Goal: Task Accomplishment & Management: Manage account settings

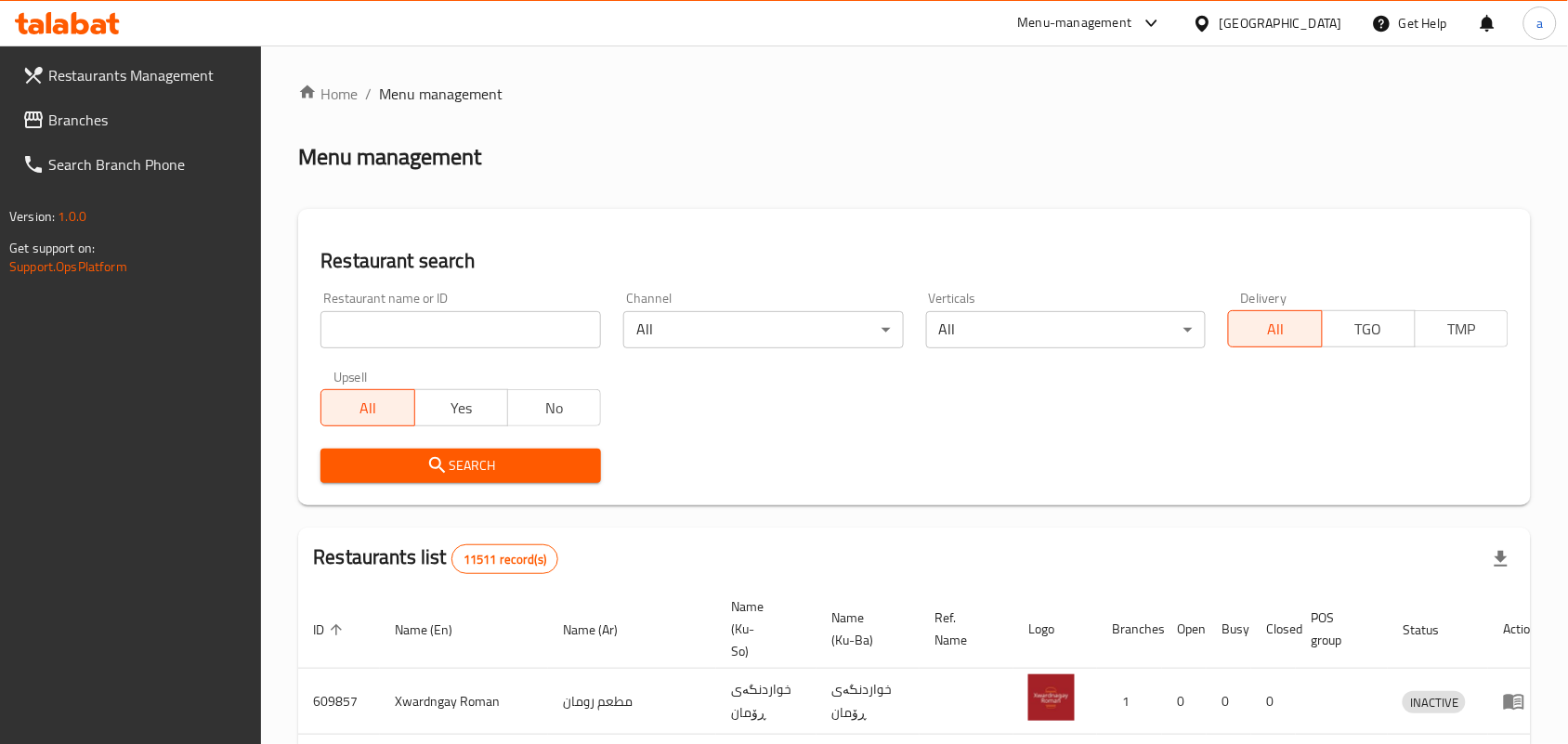
click at [475, 322] on input "search" at bounding box center [461, 329] width 281 height 37
paste input "Chixter"
type input "Chixter"
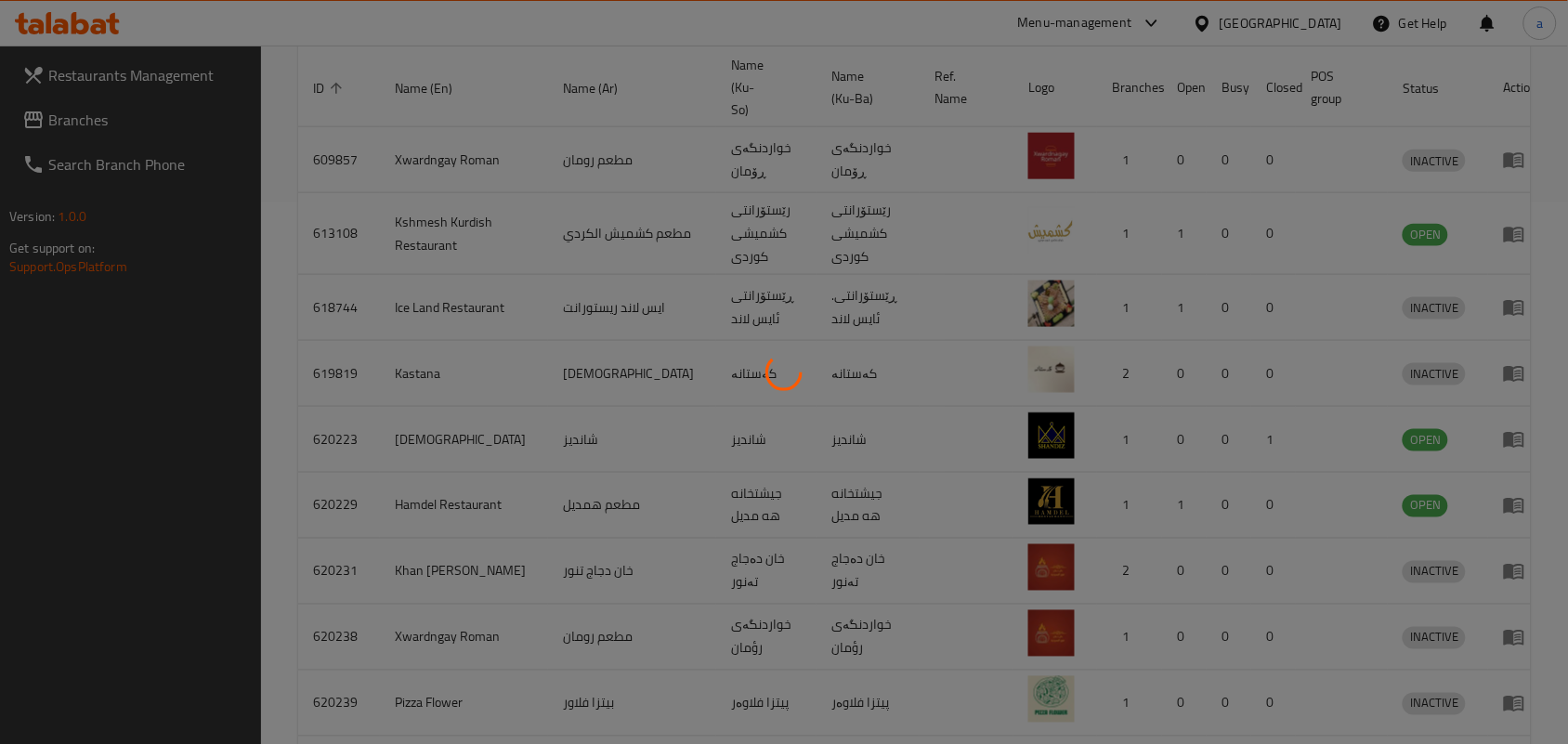
scroll to position [151, 0]
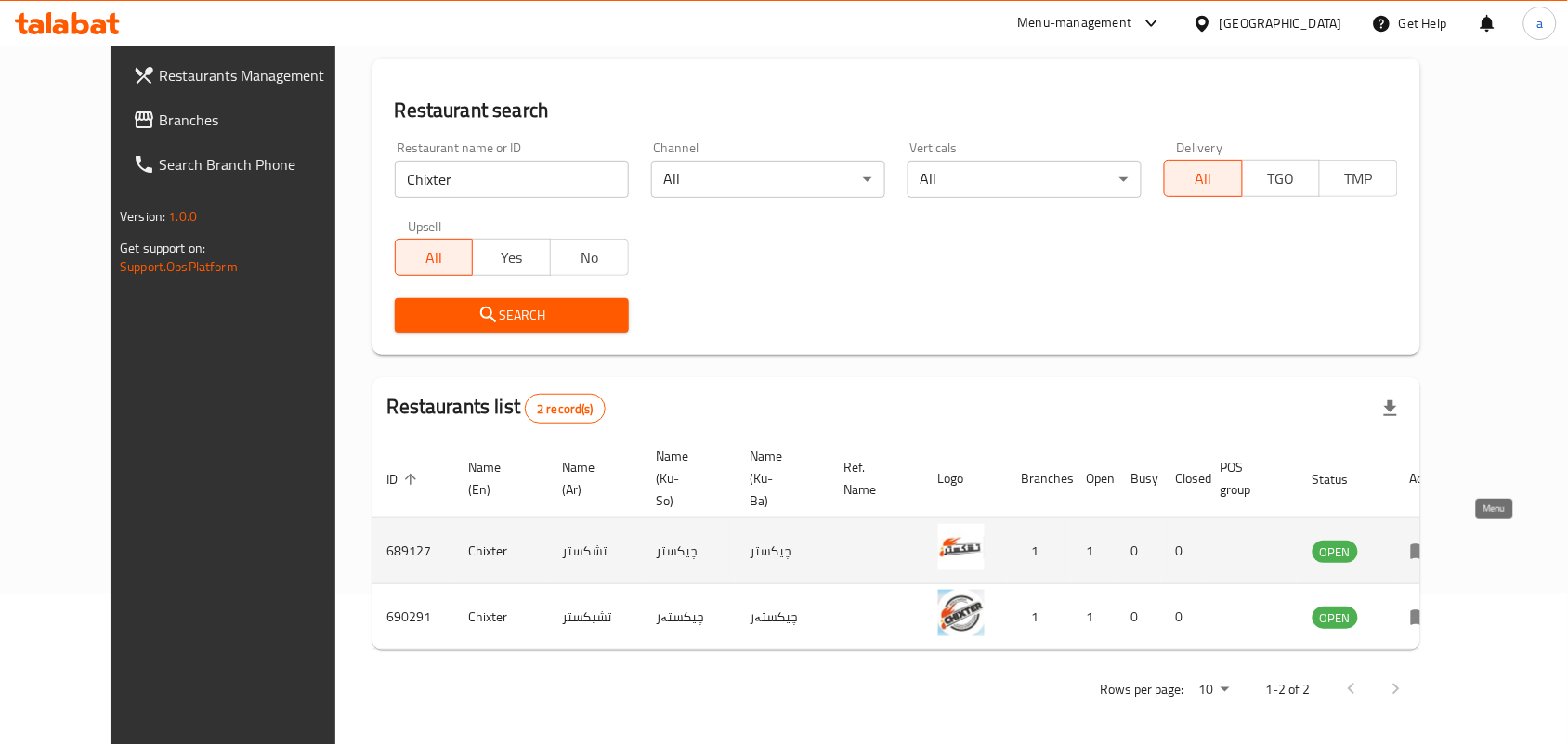
click at [1432, 553] on icon "enhanced table" at bounding box center [1420, 550] width 22 height 22
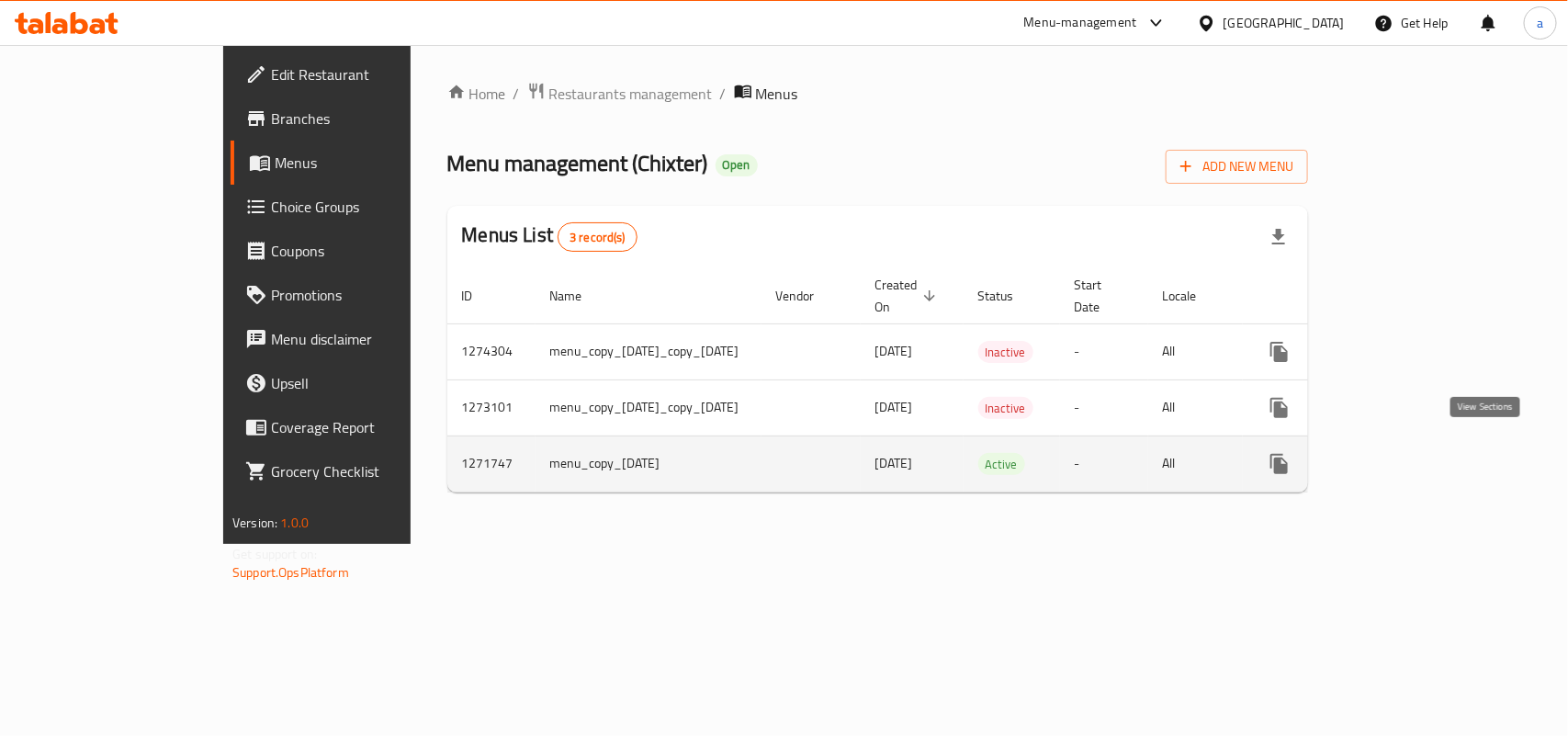
click at [1421, 455] on icon "enhanced table" at bounding box center [1412, 464] width 17 height 17
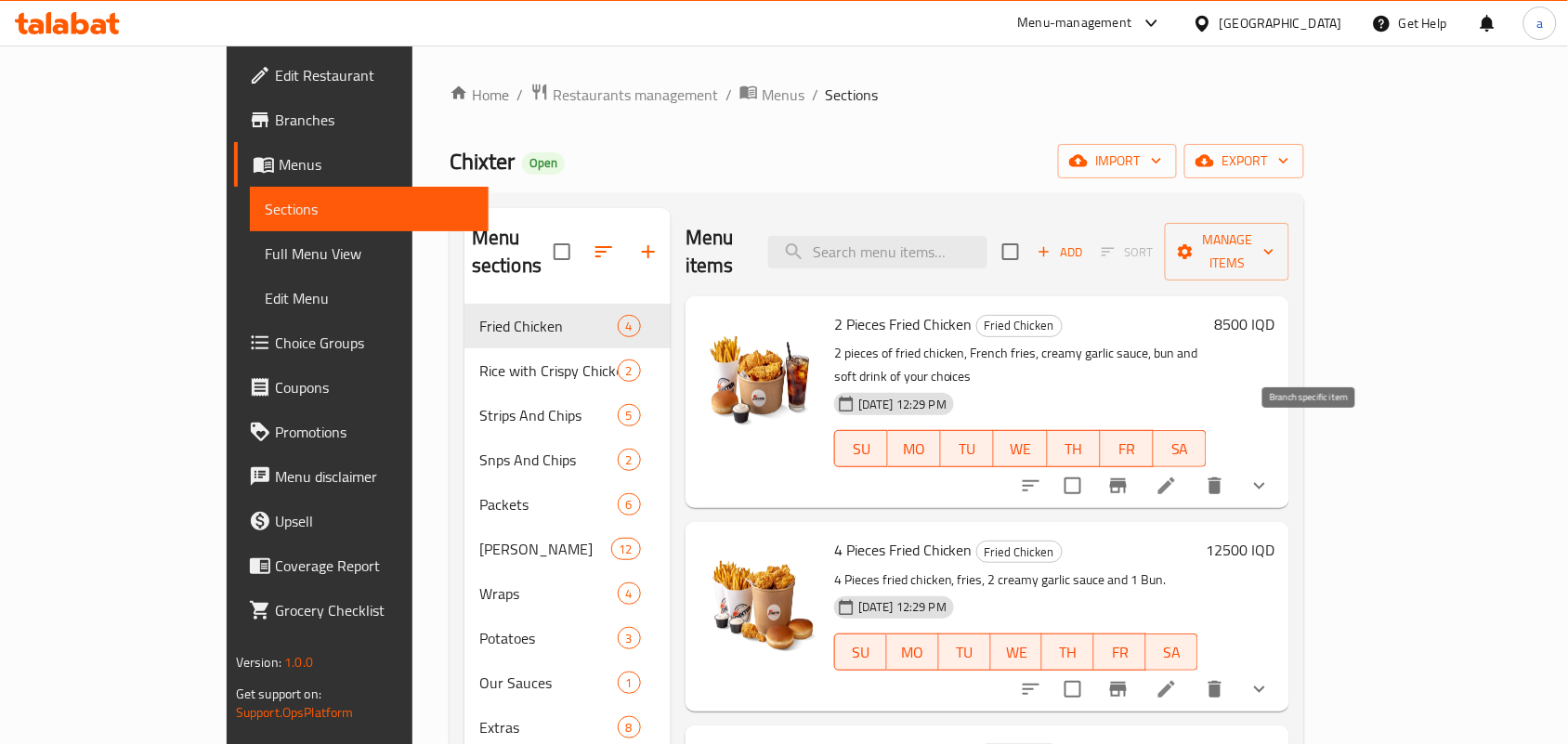
click at [1130, 475] on icon "Branch-specific-item" at bounding box center [1117, 485] width 22 height 22
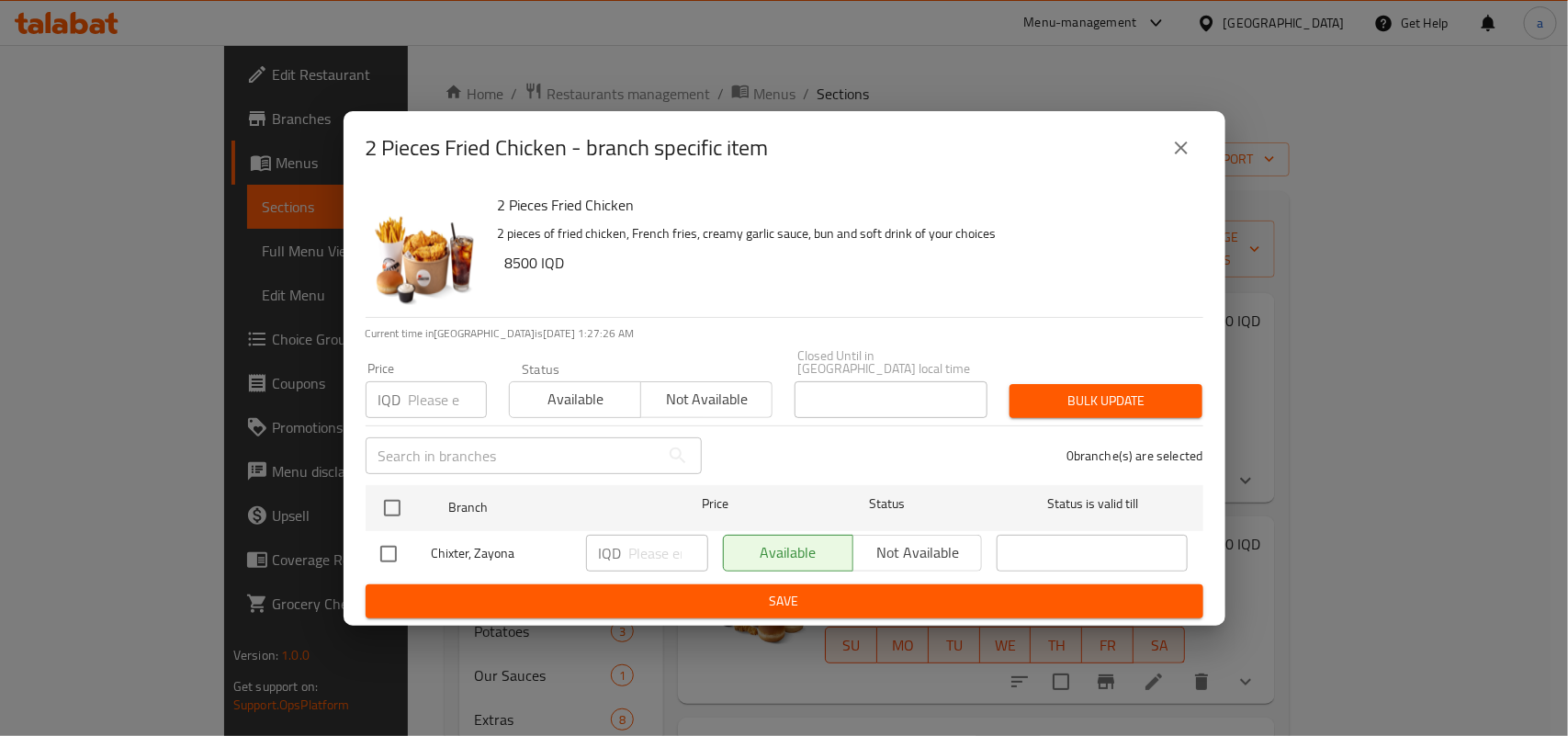
drag, startPoint x: 1168, startPoint y: 140, endPoint x: 1187, endPoint y: 116, distance: 30.6
click at [1170, 140] on icon "close" at bounding box center [1181, 147] width 22 height 22
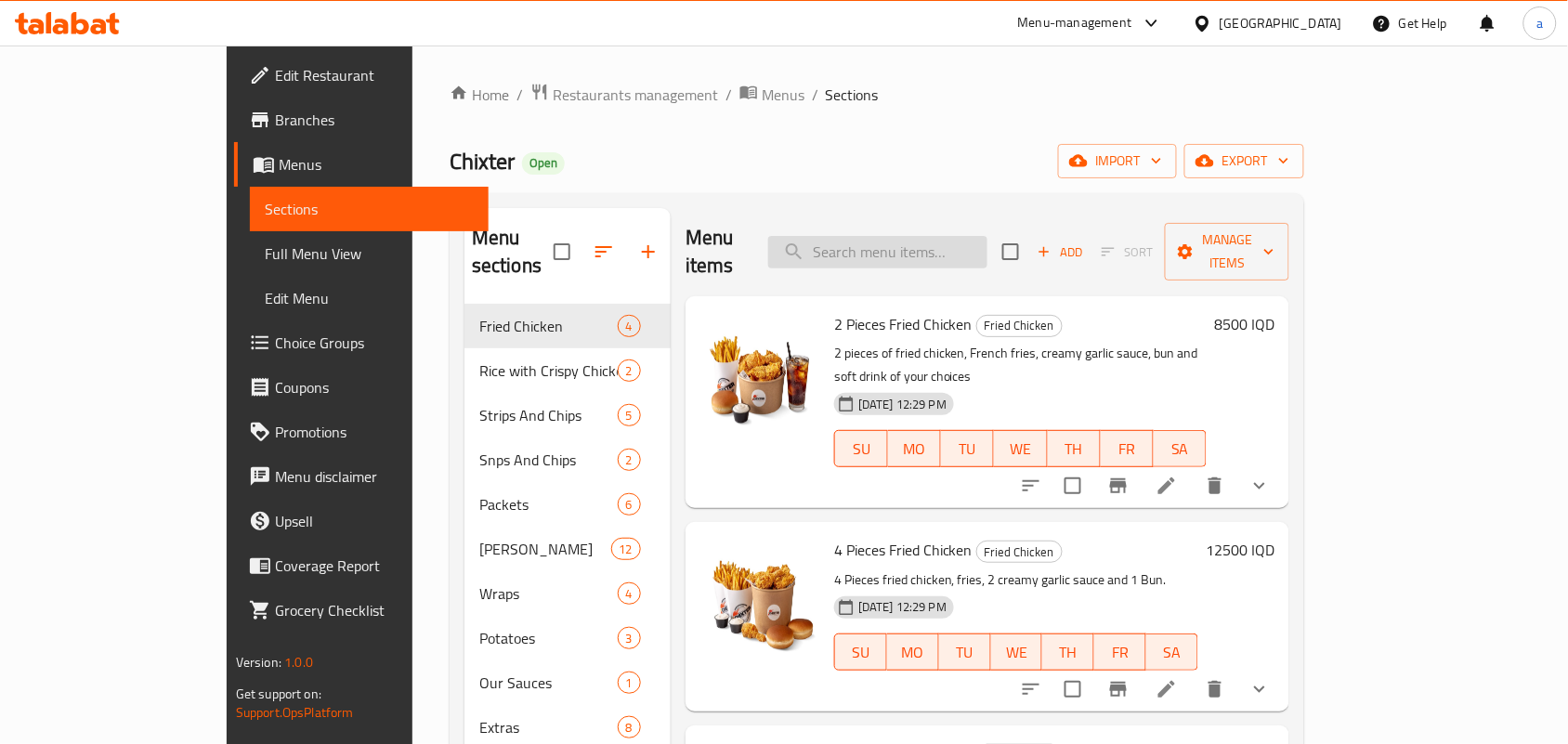
click at [953, 247] on input "search" at bounding box center [878, 252] width 220 height 32
paste input "Snps And Chips Packet - 25 pieces"
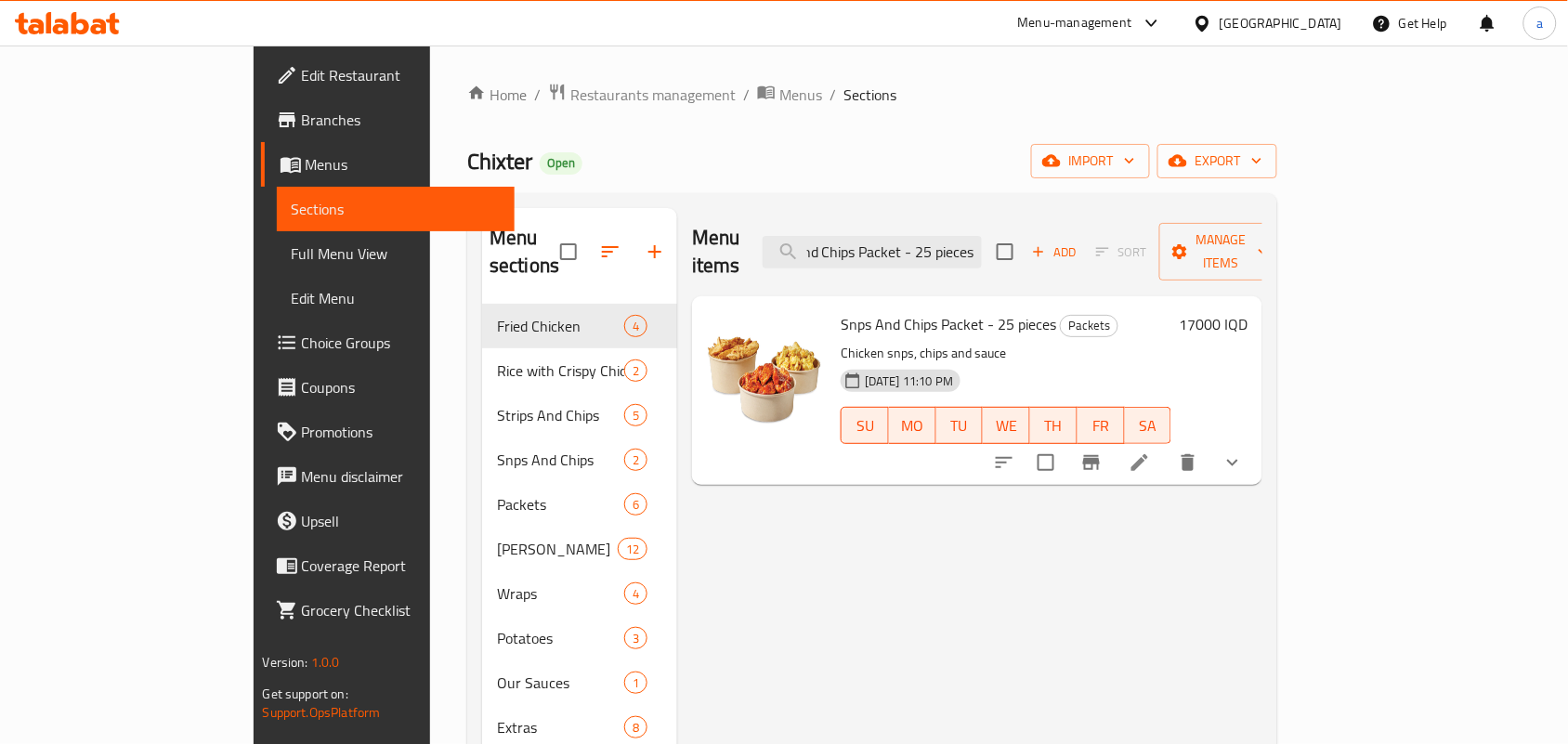
type input "Snps And Chips Packet - 25 pieces"
click at [1243, 452] on icon "show more" at bounding box center [1232, 462] width 22 height 22
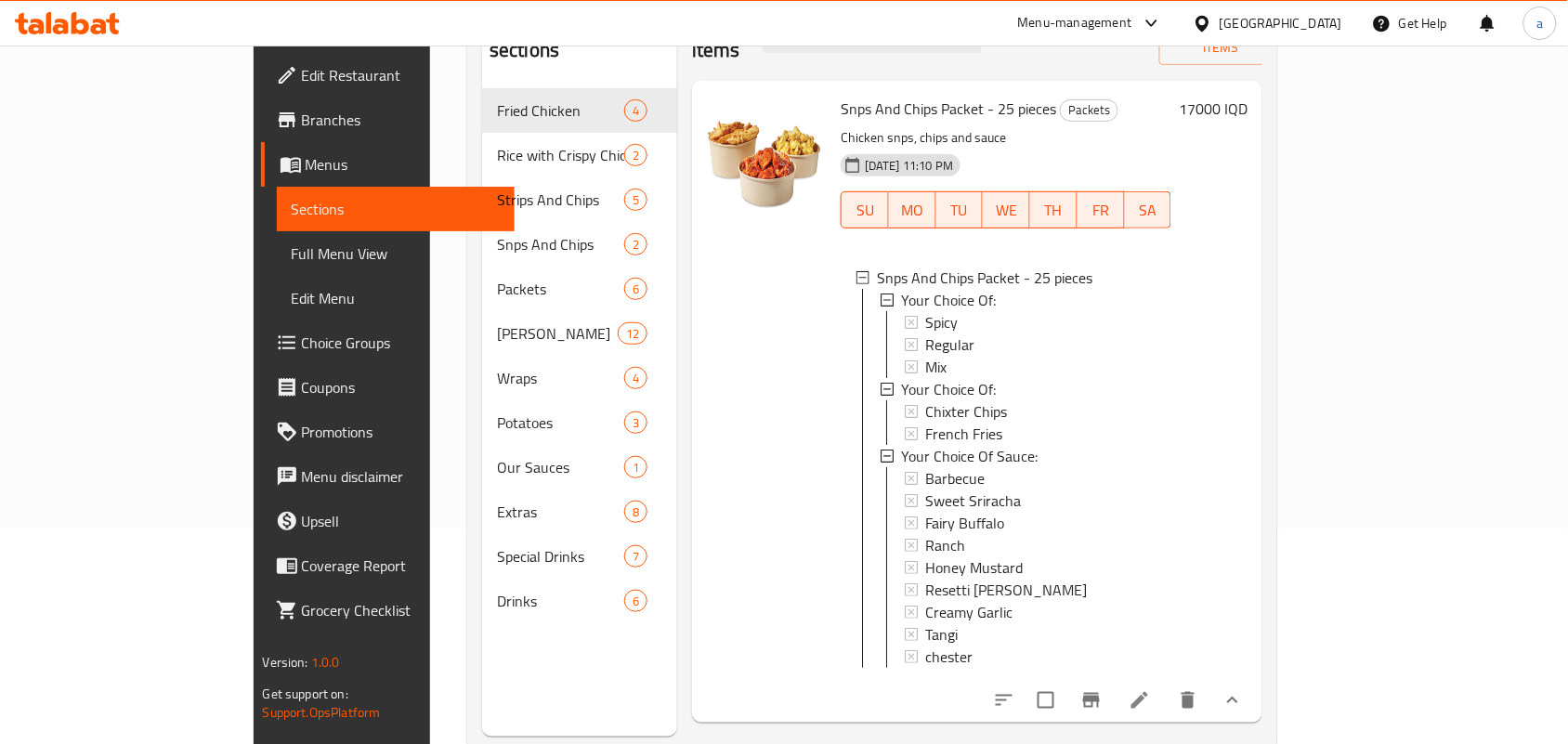
scroll to position [8, 0]
click at [302, 353] on span "Choice Groups" at bounding box center [401, 342] width 199 height 22
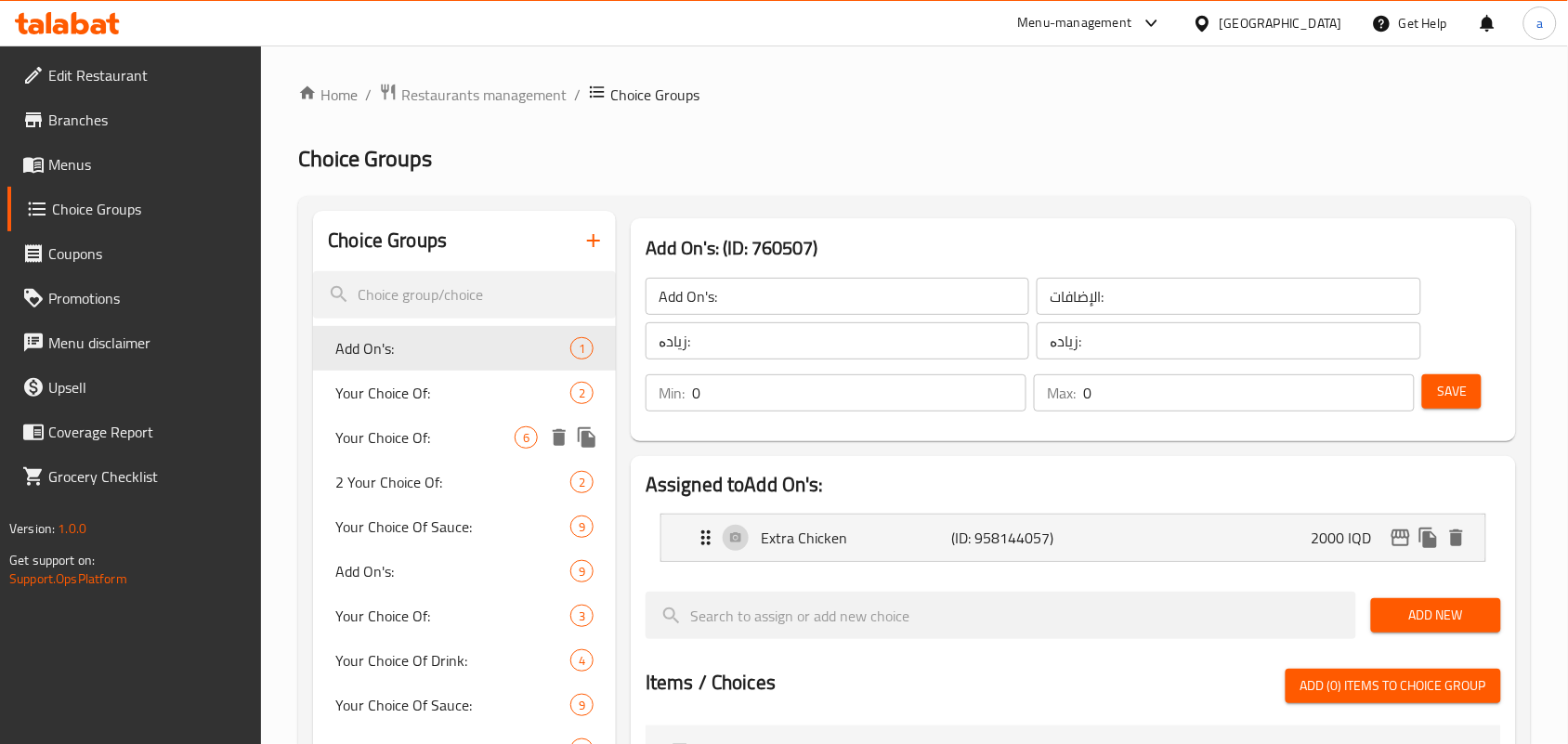
click at [443, 442] on span "Your Choice Of:" at bounding box center [425, 436] width 180 height 22
type input "Your Choice Of:"
type input "إختيارك من:"
type input "هەڵبژاردنت لە:"
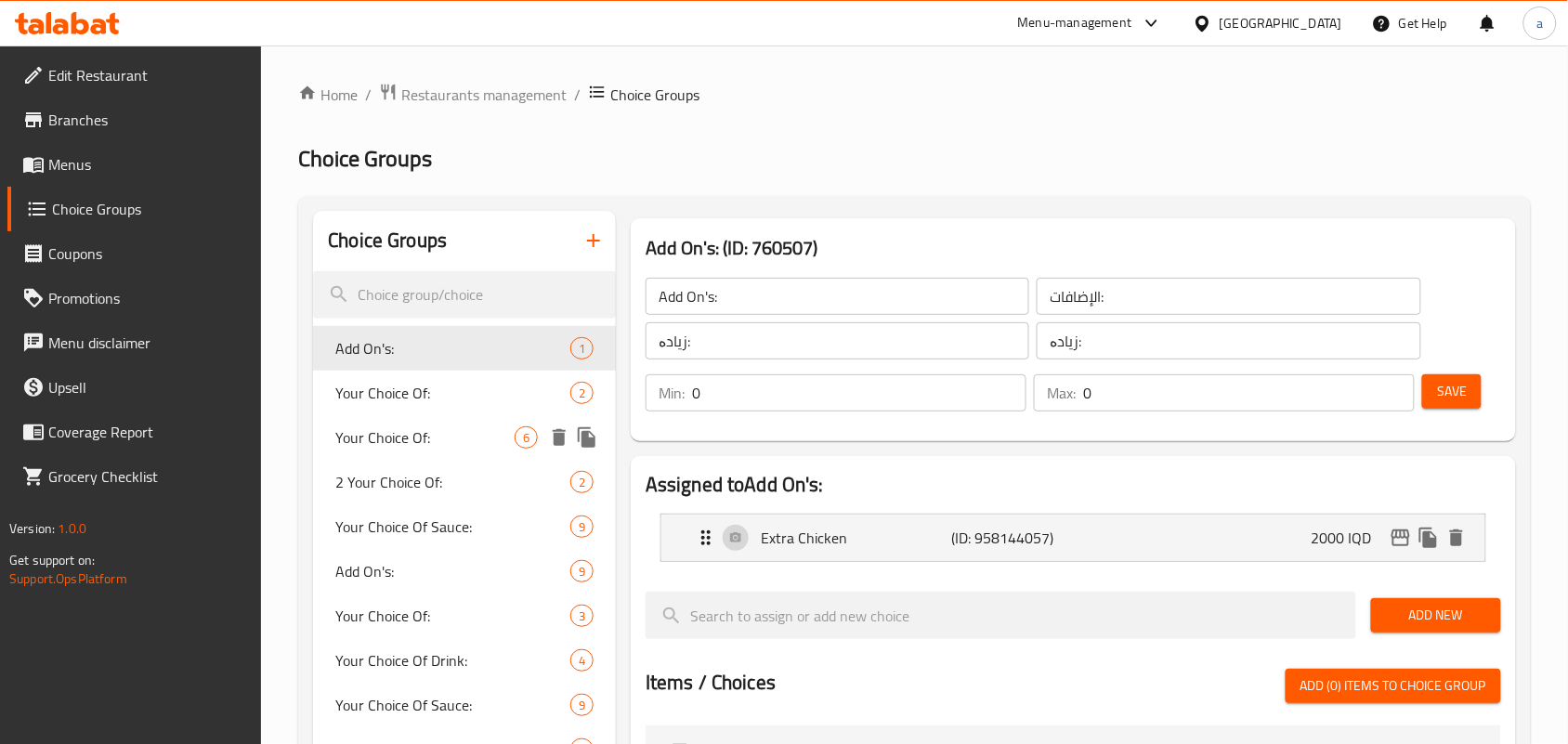
type input "1"
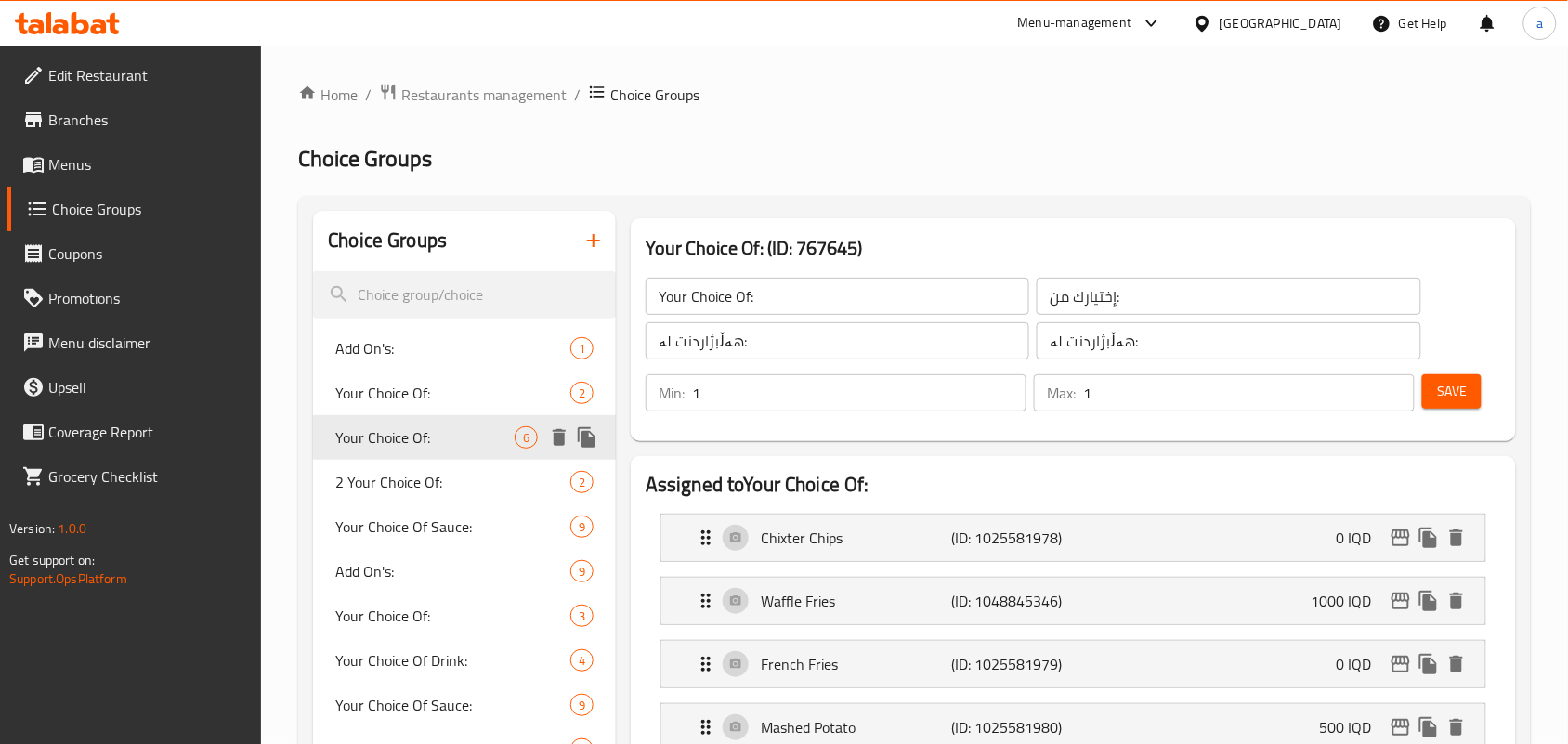
scroll to position [270, 0]
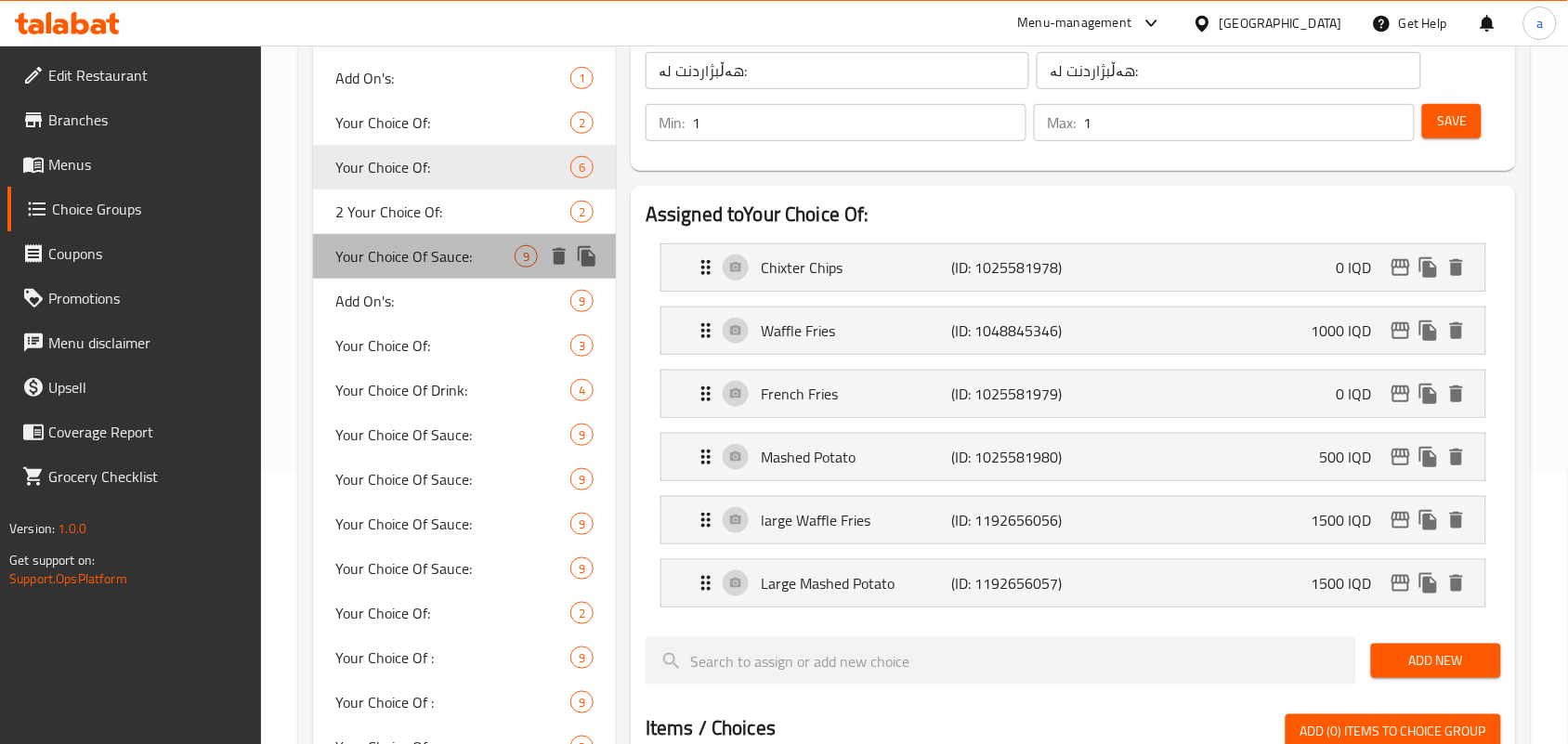
click at [465, 267] on span "Your Choice Of Sauce:" at bounding box center [425, 256] width 180 height 22
type input "Your Choice Of Sauce:"
type input "إختيارك من الصوص:"
type input "هەڵبژاردنت لە ساس:"
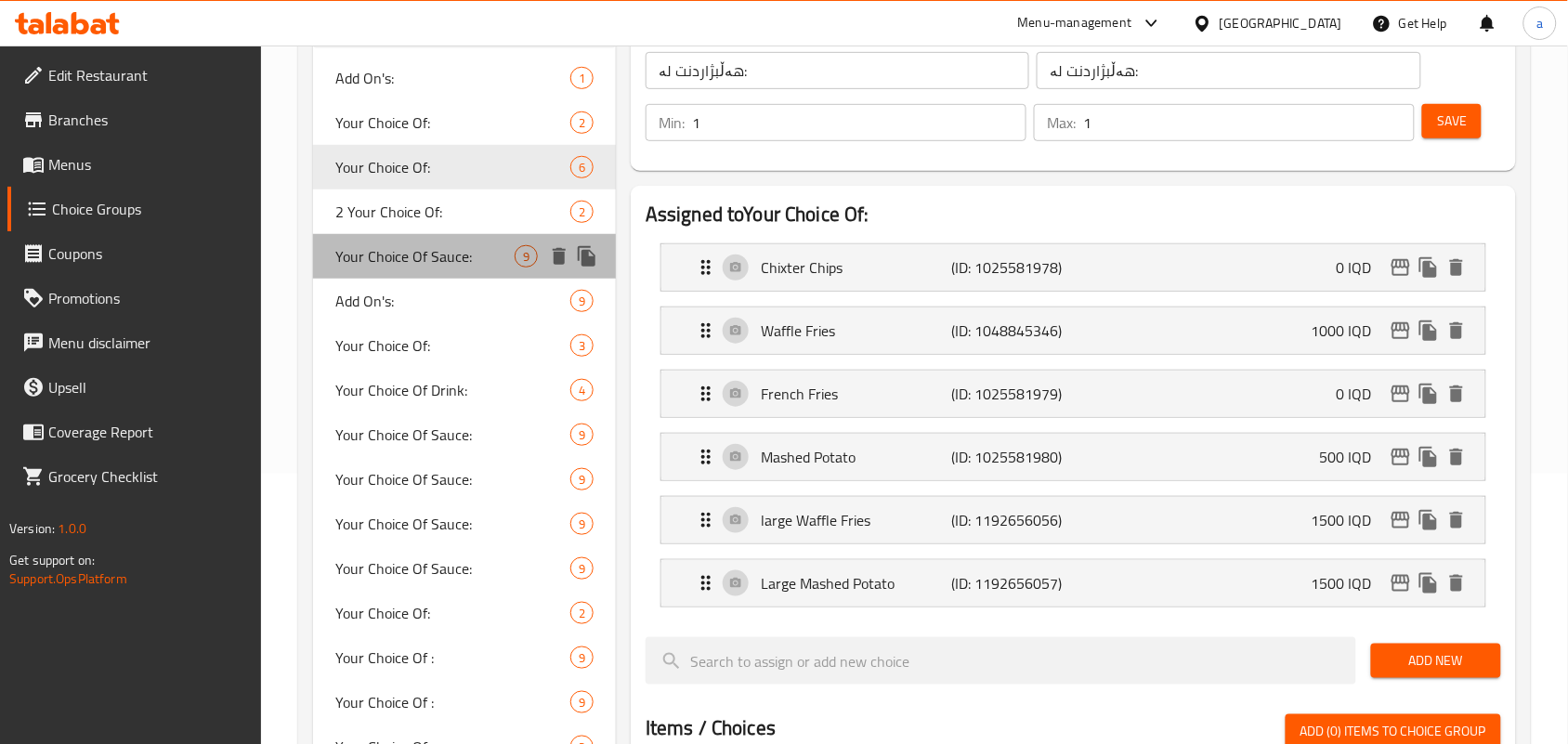
type input "6"
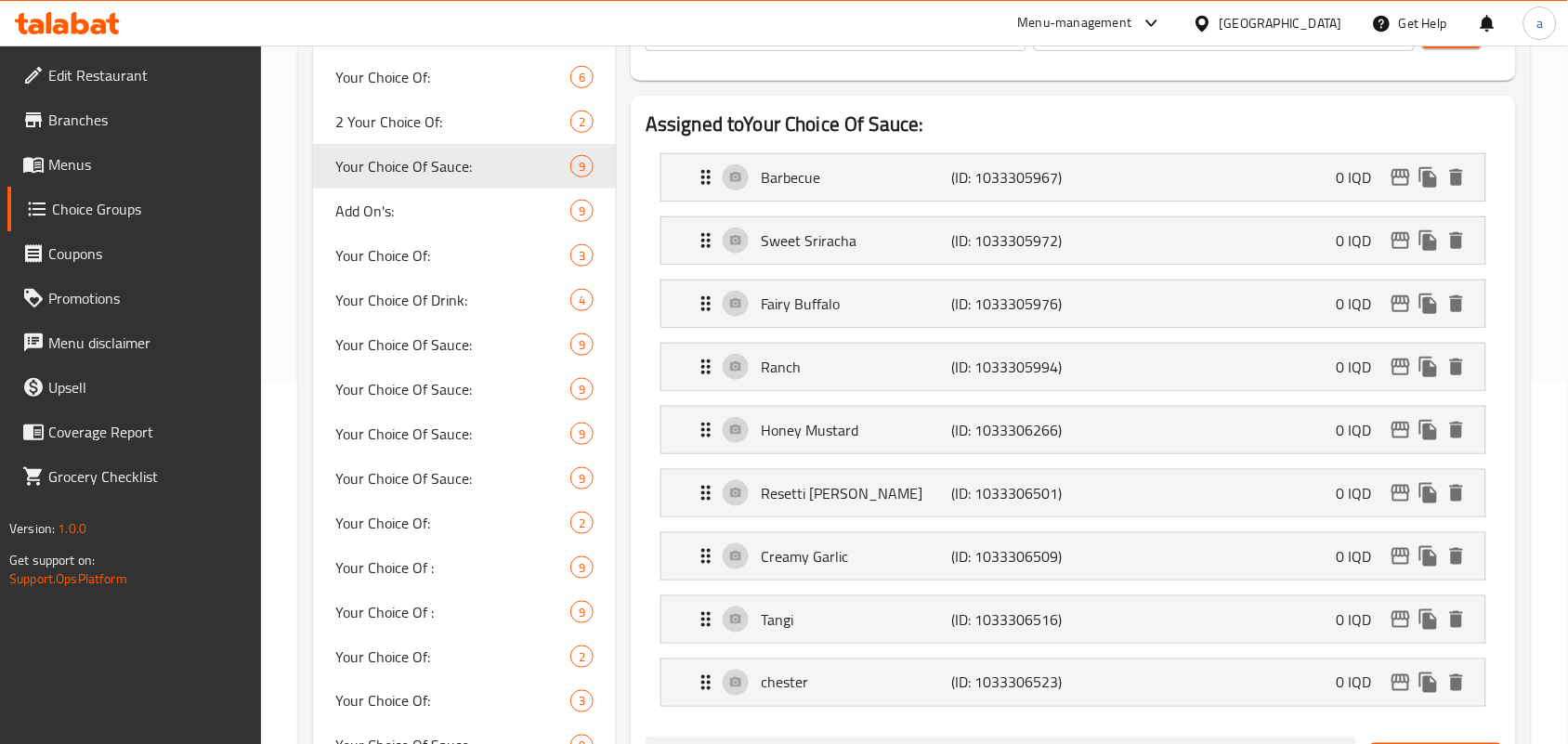
scroll to position [381, 0]
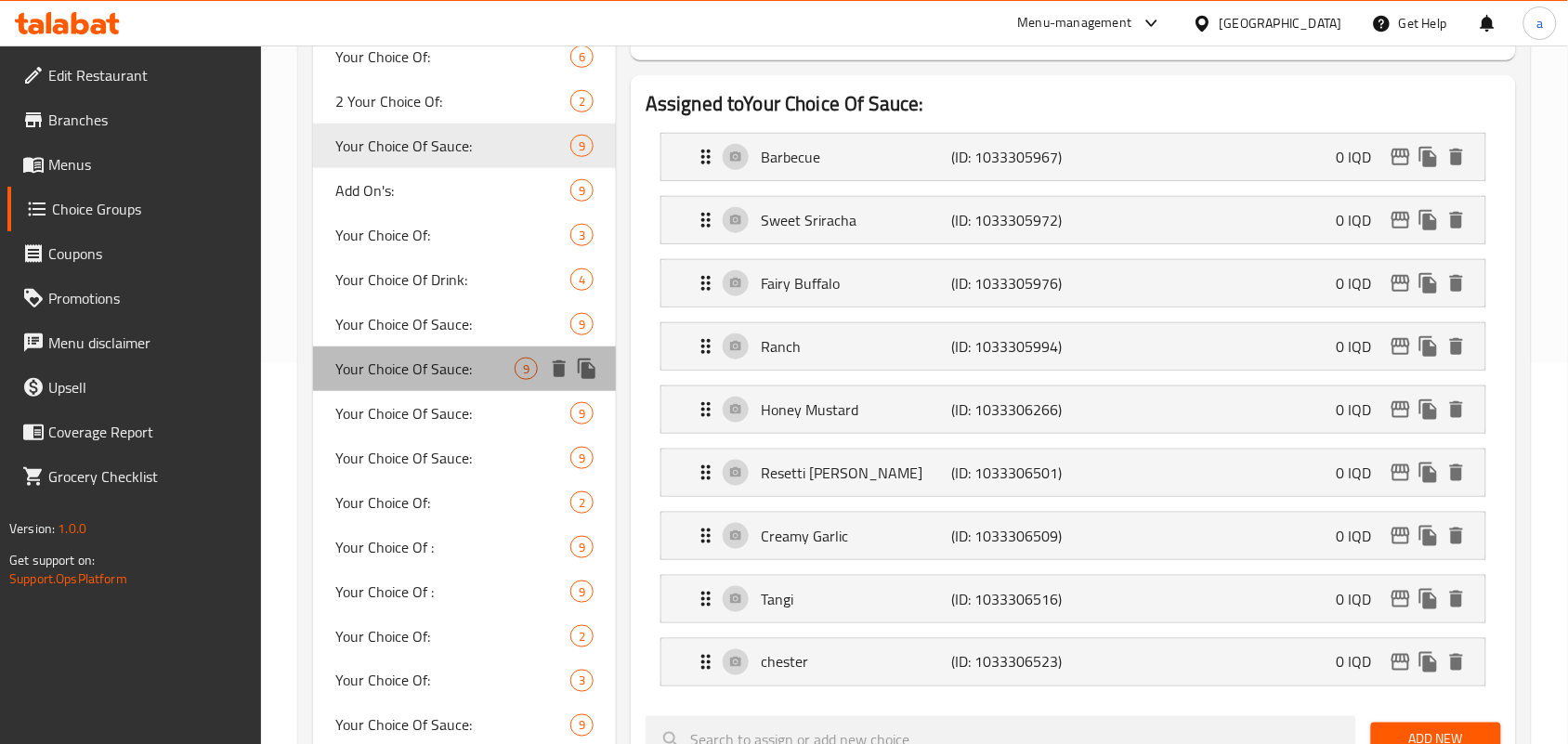
click at [423, 380] on span "Your Choice Of Sauce:" at bounding box center [425, 368] width 180 height 22
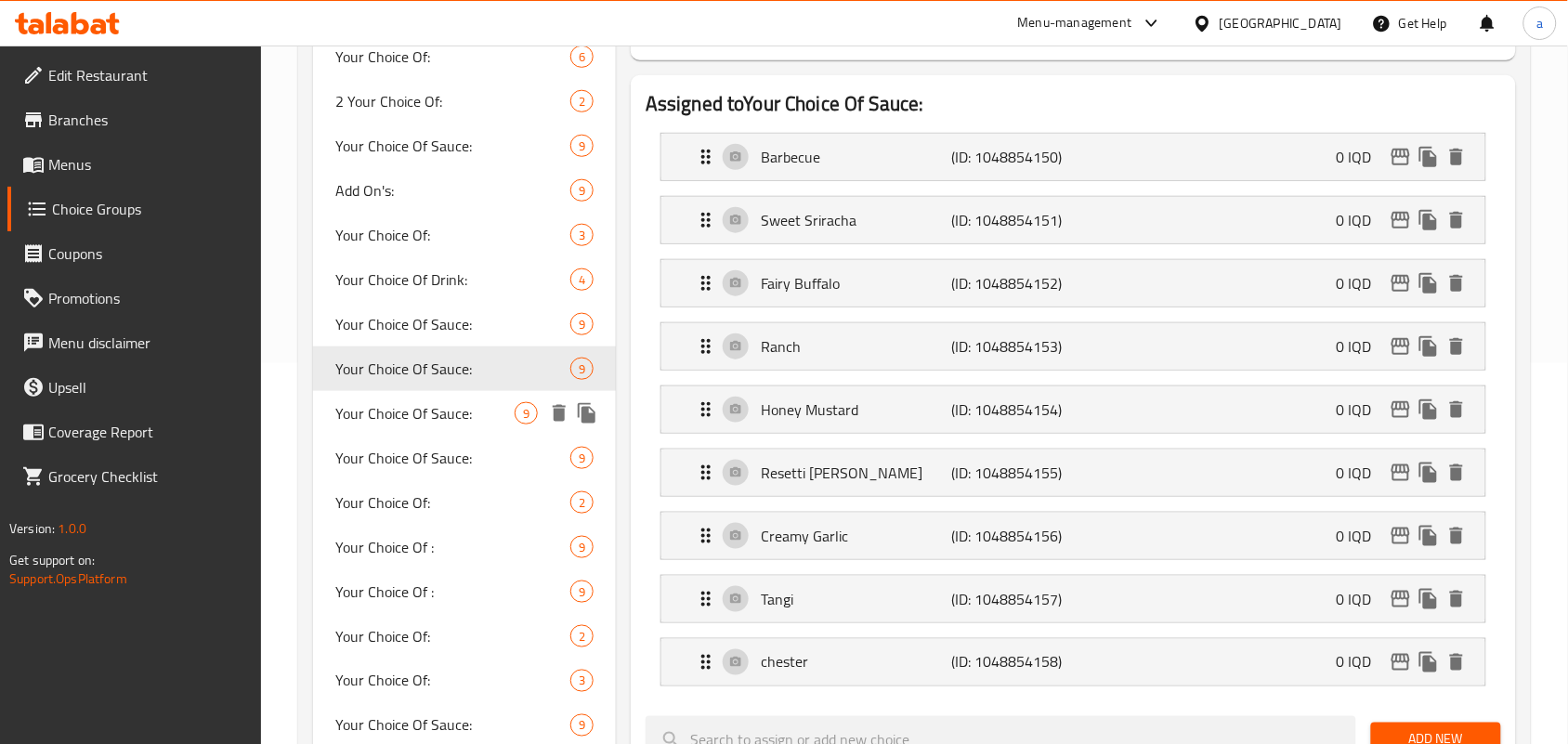
drag, startPoint x: 480, startPoint y: 436, endPoint x: 484, endPoint y: 421, distance: 15.5
click at [480, 424] on span "Your Choice Of Sauce:" at bounding box center [425, 413] width 180 height 22
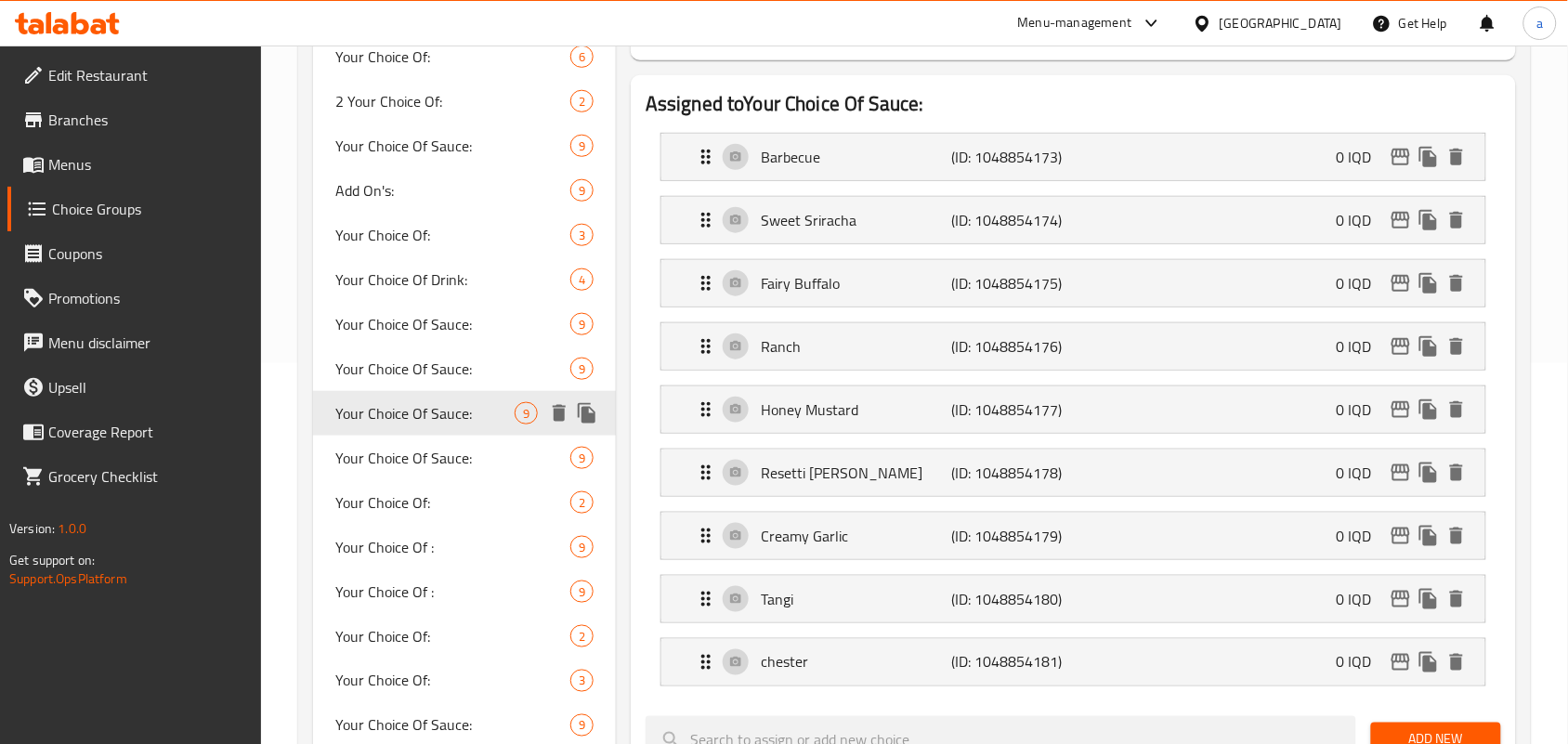
type input "1"
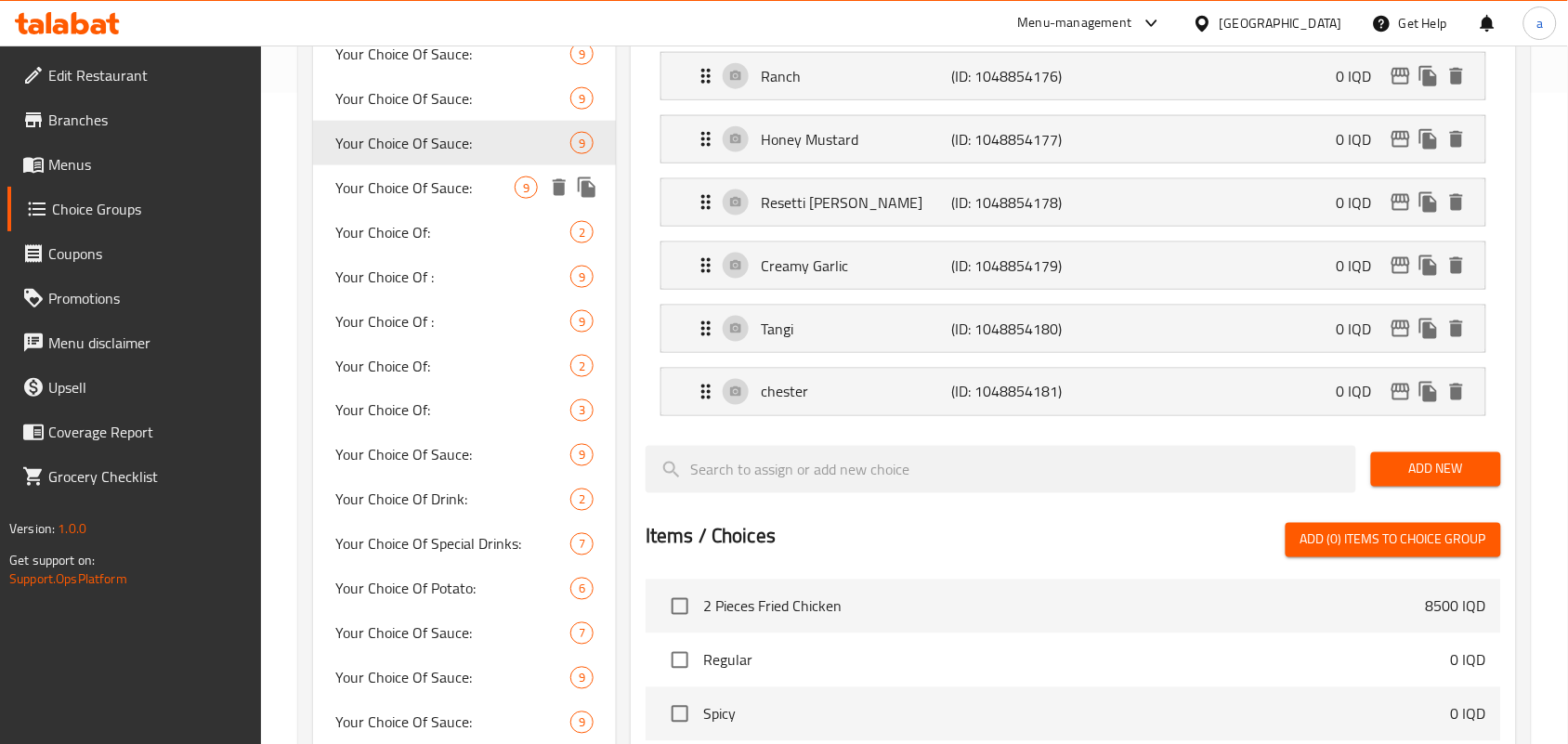
click at [478, 199] on span "Your Choice Of Sauce:" at bounding box center [425, 187] width 180 height 22
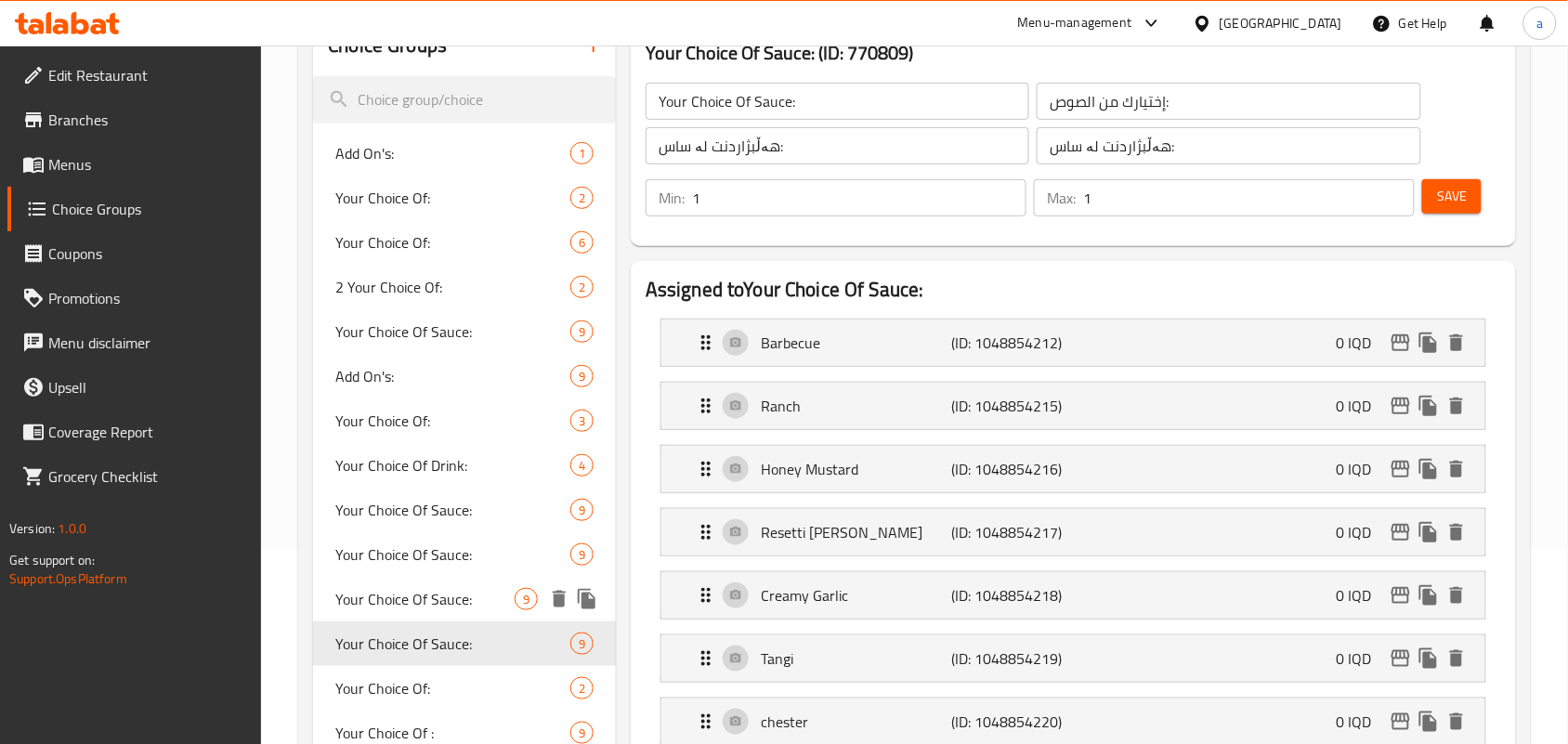
scroll to position [109, 0]
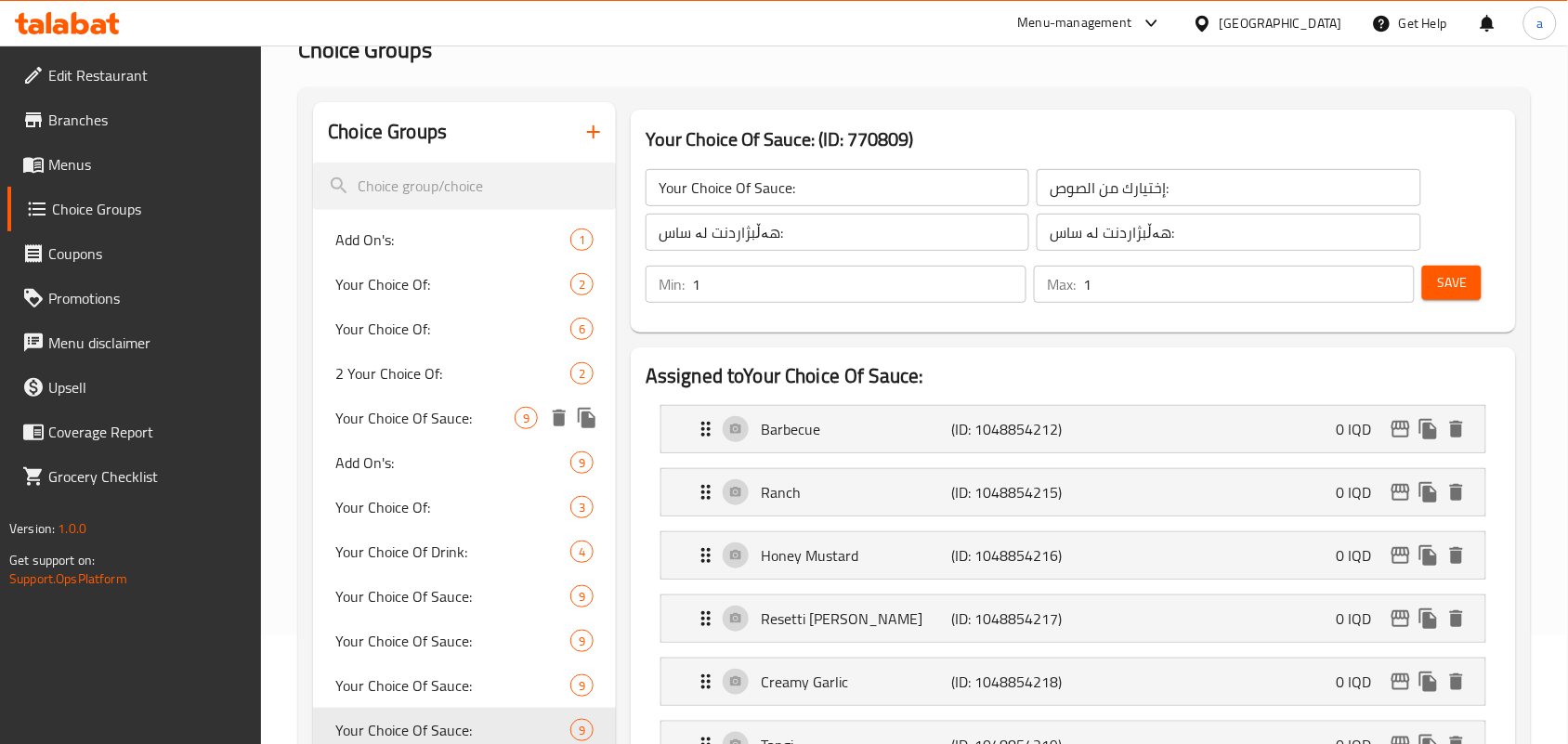
click at [477, 429] on span "Your Choice Of Sauce:" at bounding box center [425, 417] width 180 height 22
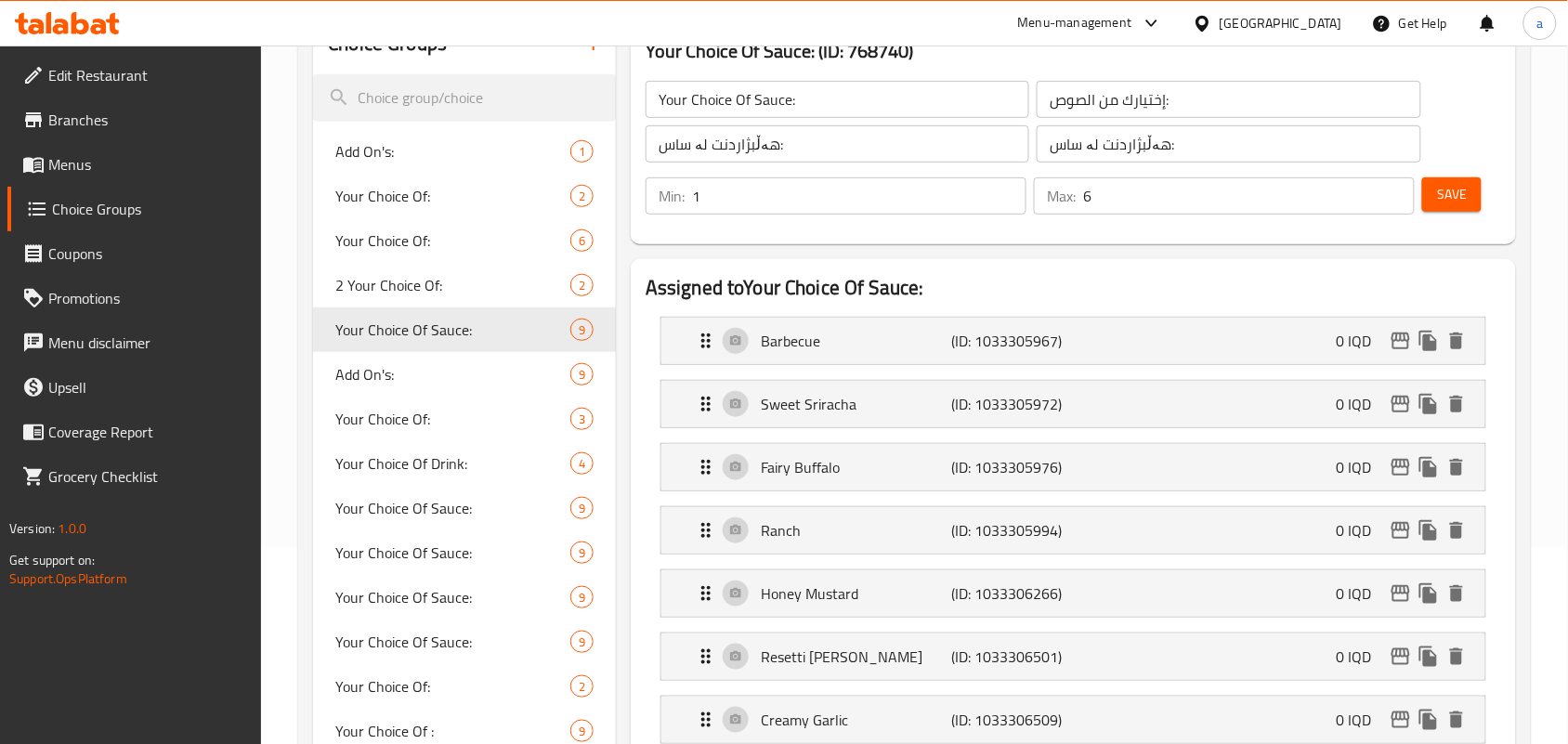
scroll to position [200, 0]
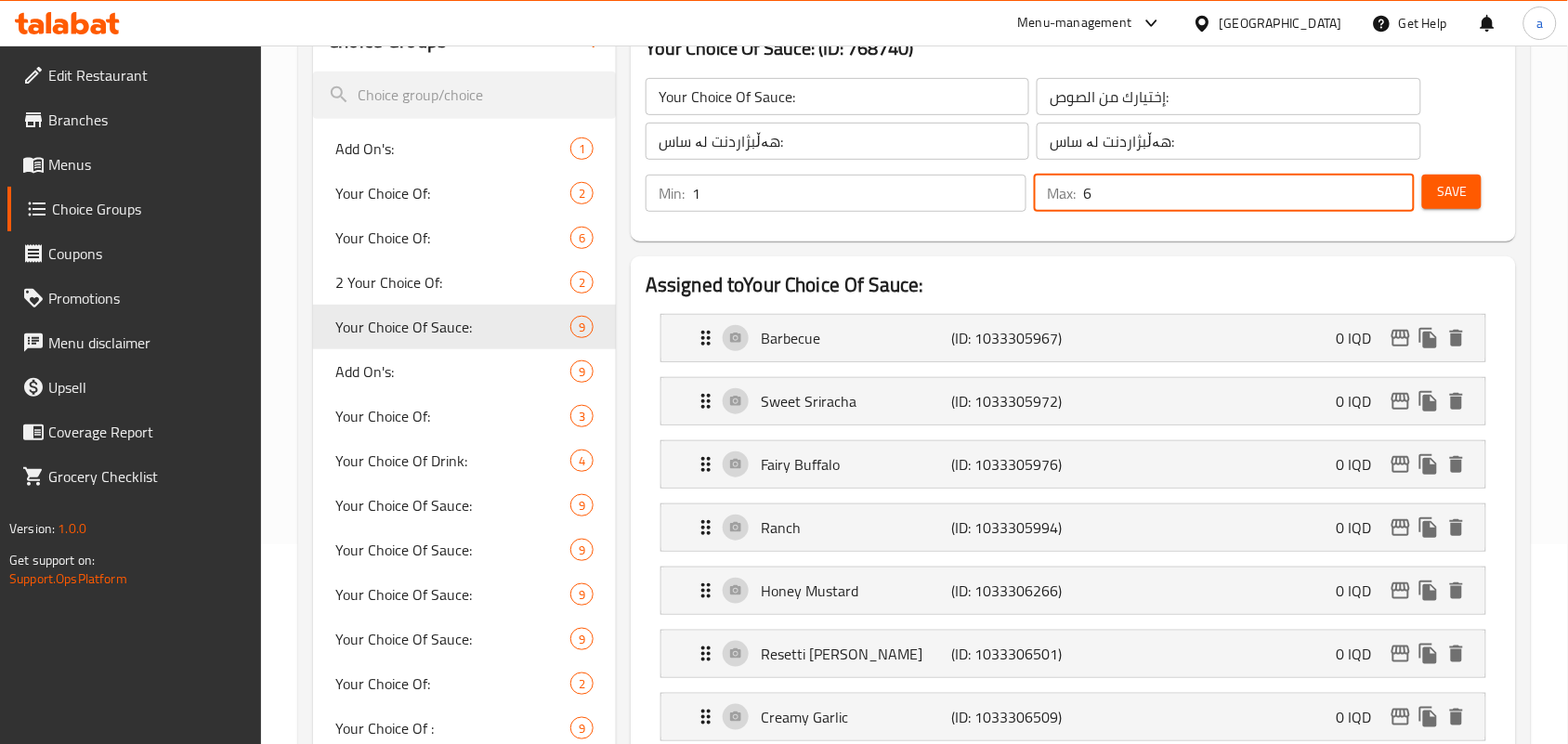
drag, startPoint x: 1105, startPoint y: 193, endPoint x: 1089, endPoint y: 192, distance: 16.0
click at [1072, 202] on div "Max: 6 ​" at bounding box center [1223, 193] width 381 height 37
type input "1"
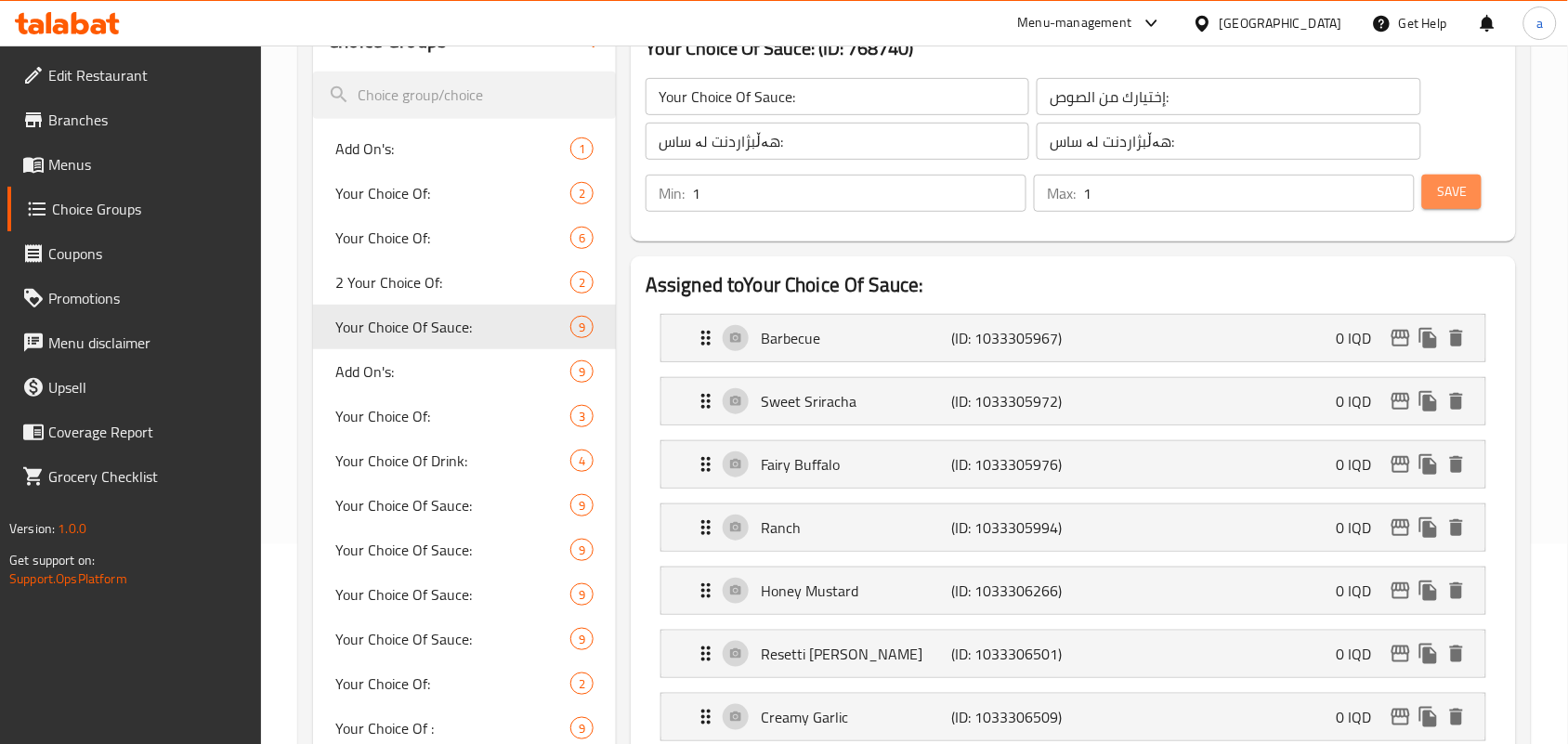
click at [1453, 202] on span "Save" at bounding box center [1451, 192] width 30 height 23
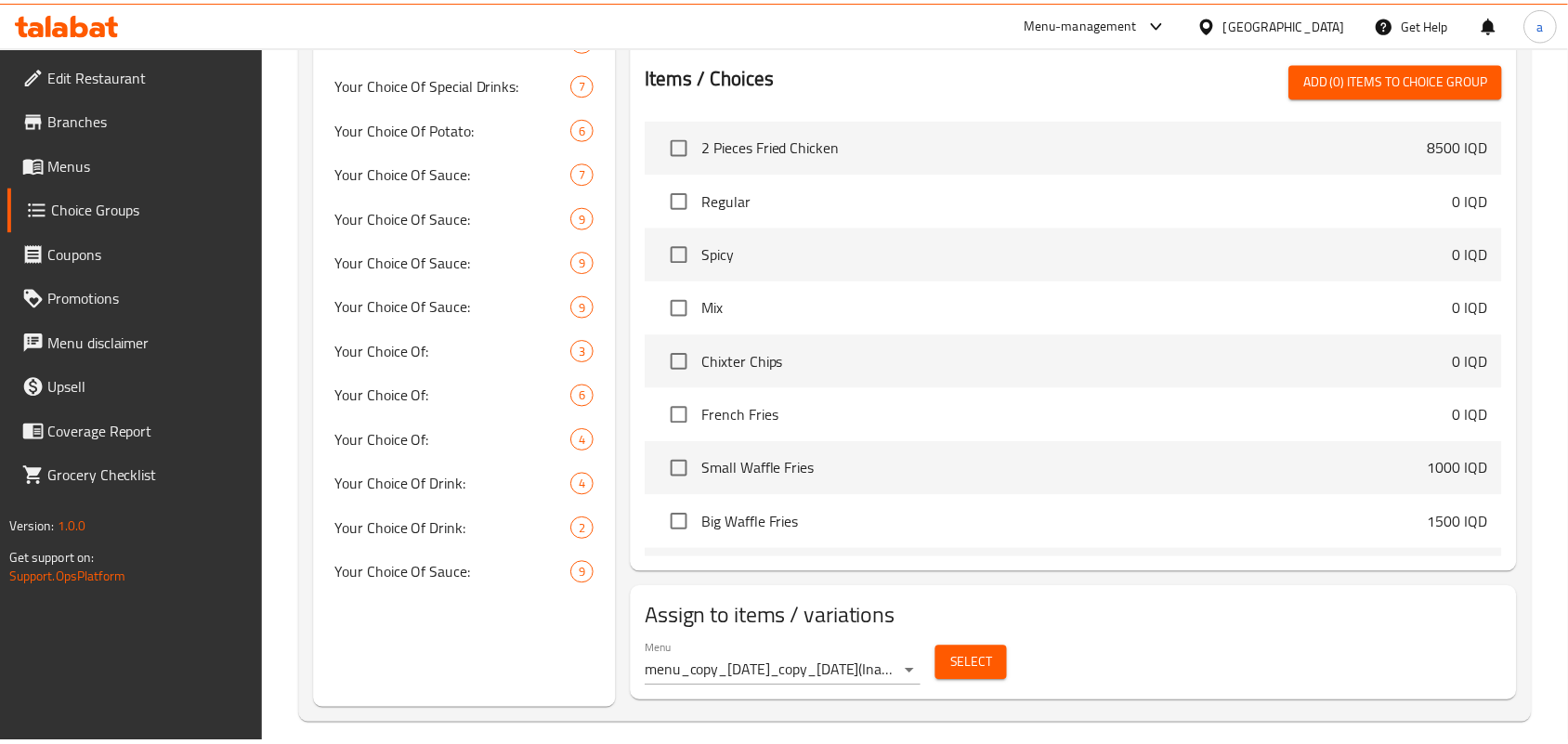
scroll to position [1148, 0]
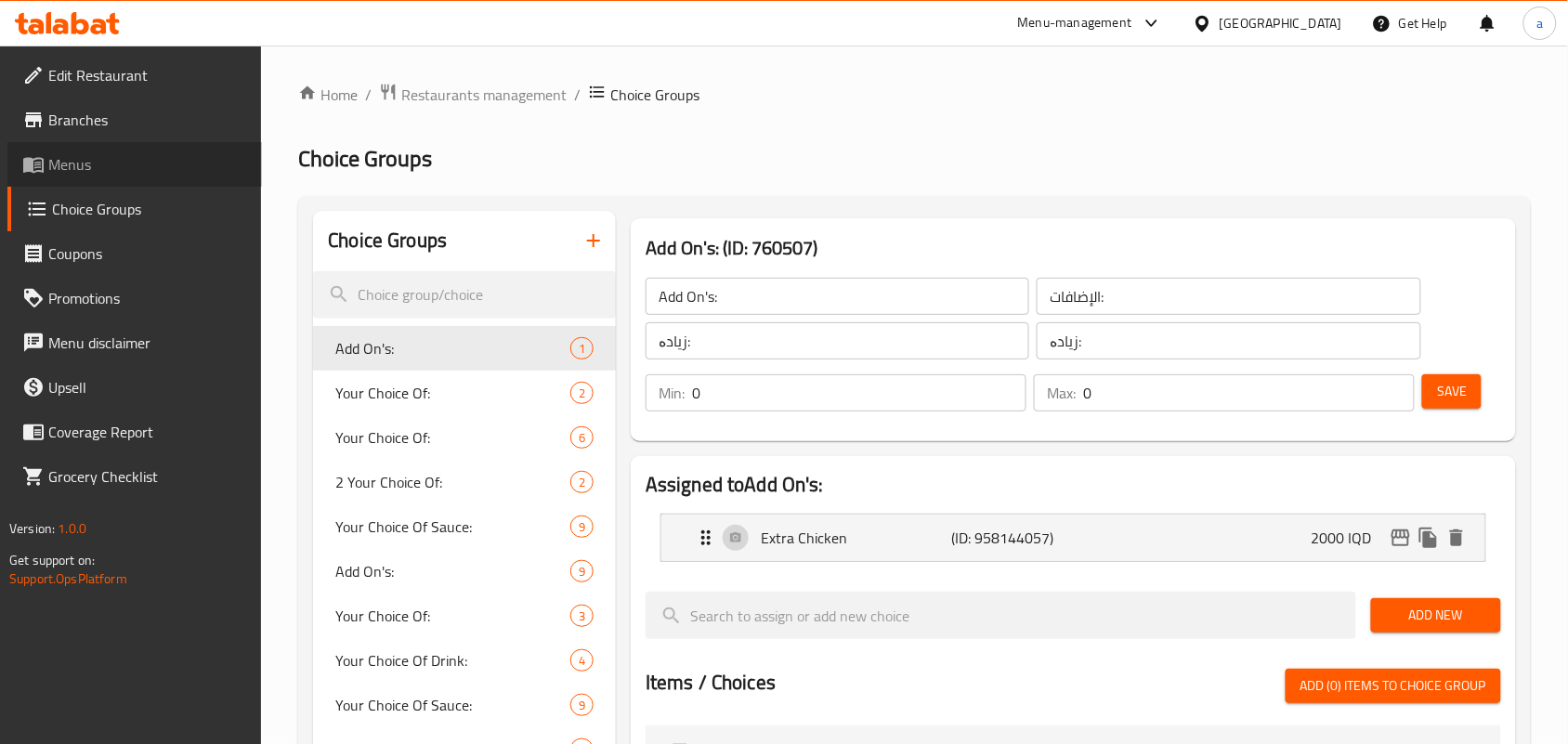
drag, startPoint x: 108, startPoint y: 178, endPoint x: 142, endPoint y: 184, distance: 34.5
click at [108, 176] on span "Menus" at bounding box center [148, 163] width 199 height 22
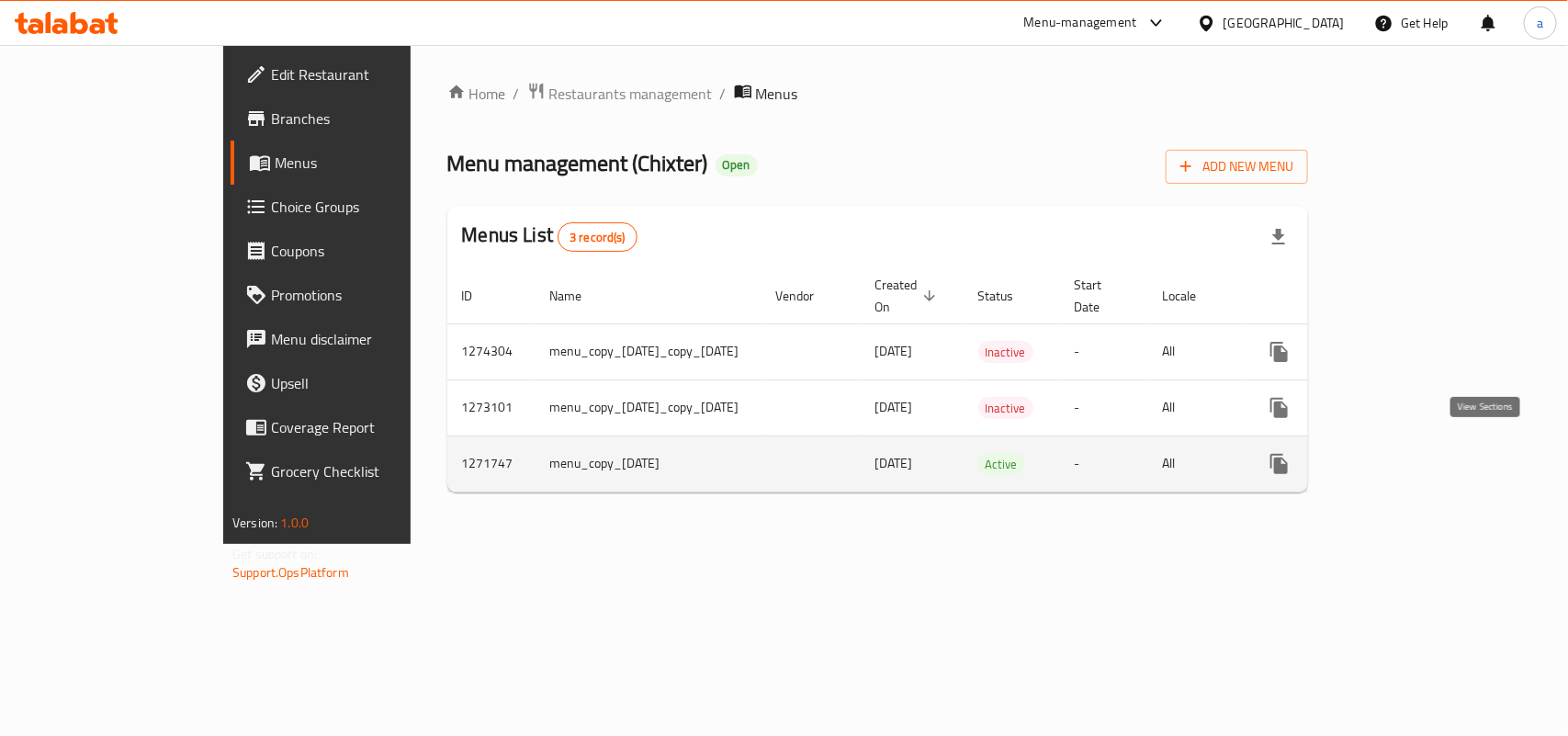
click at [1423, 453] on icon "enhanced table" at bounding box center [1411, 463] width 22 height 22
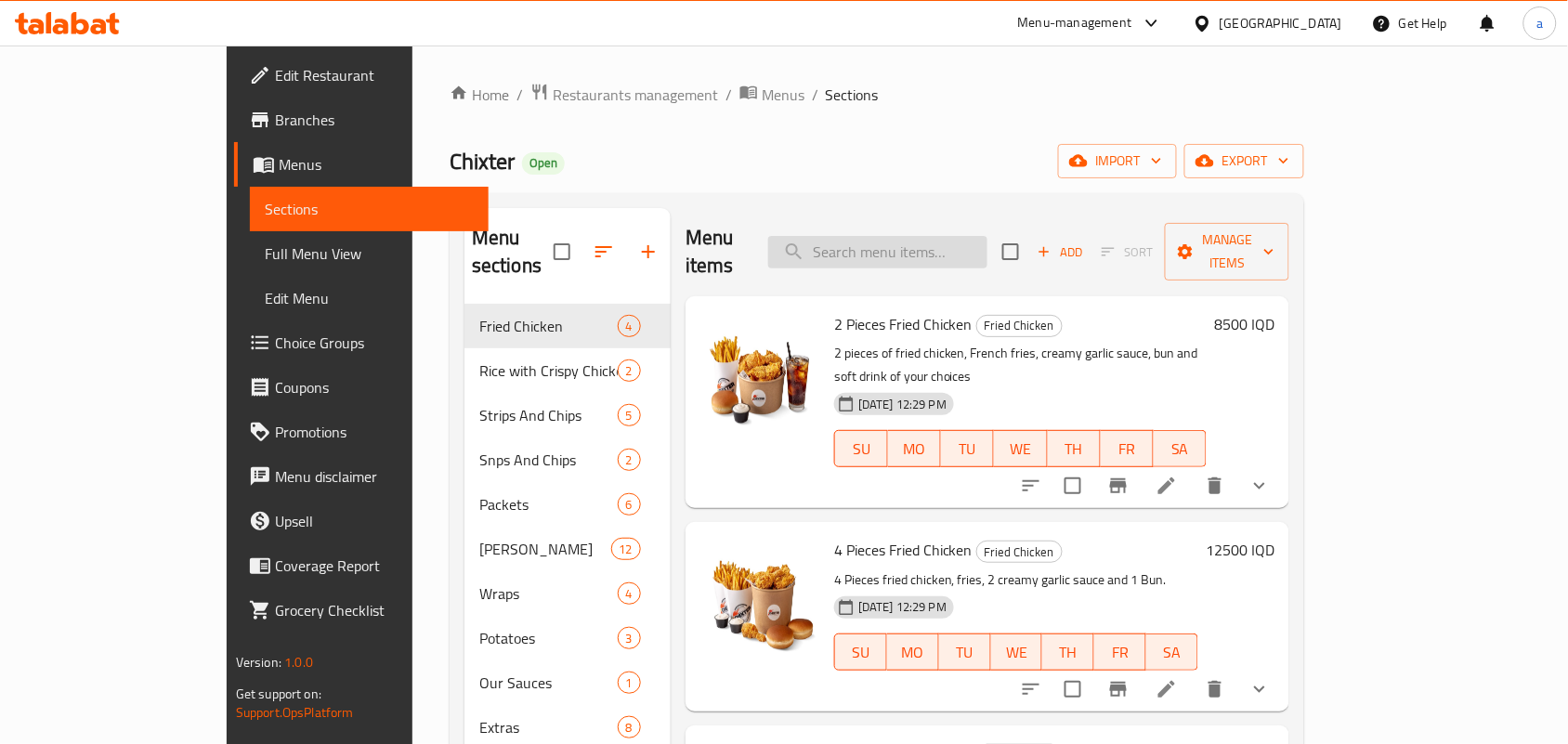
click at [934, 248] on input "search" at bounding box center [878, 252] width 220 height 32
click at [966, 216] on div "Menu items Add Sort Manage items" at bounding box center [987, 252] width 604 height 88
click at [963, 238] on input "search" at bounding box center [878, 252] width 220 height 32
paste input "Snps And Chips Packet - 25 pieces"
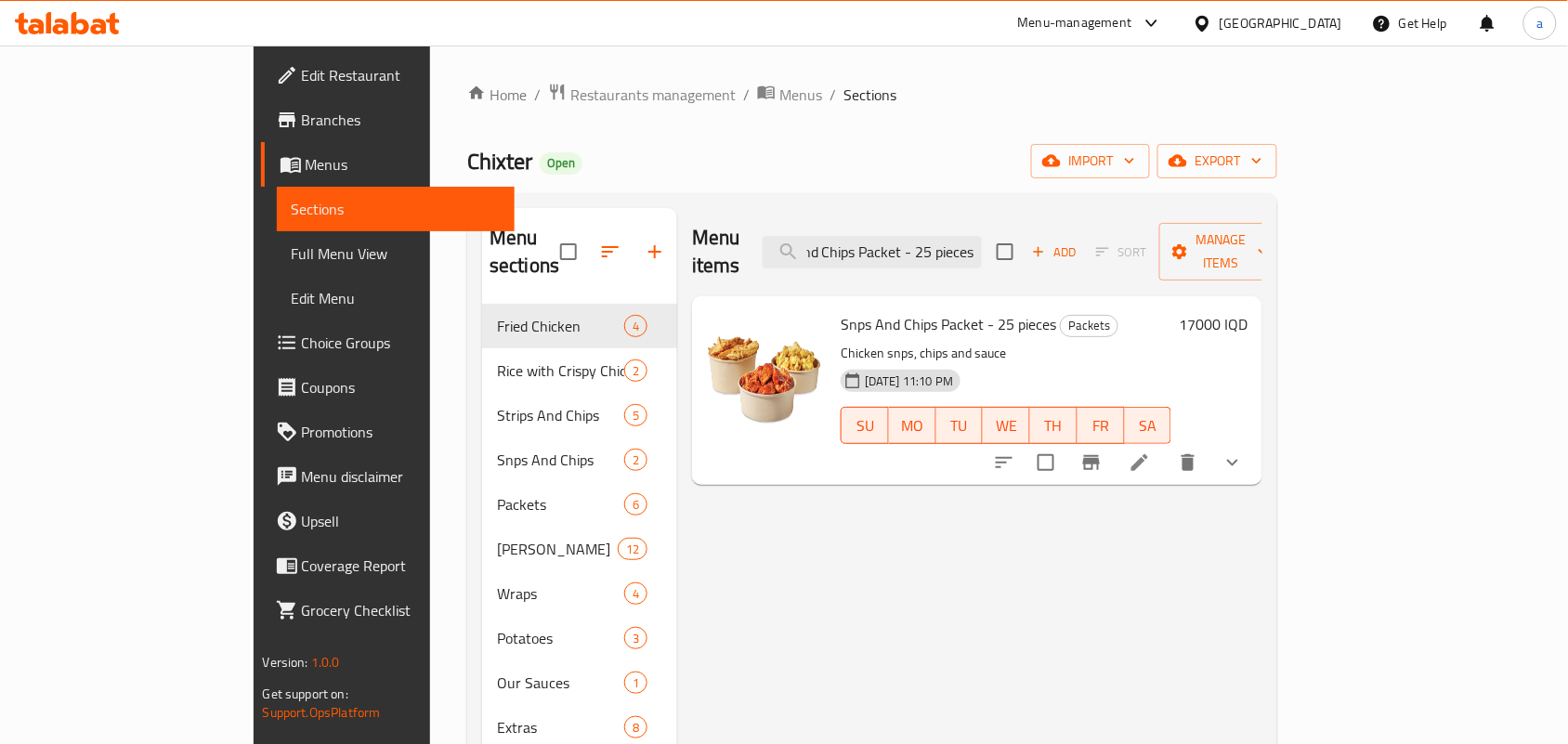
type input "Snps And Chips Packet - 25 pieces"
click at [1151, 452] on icon at bounding box center [1139, 462] width 22 height 22
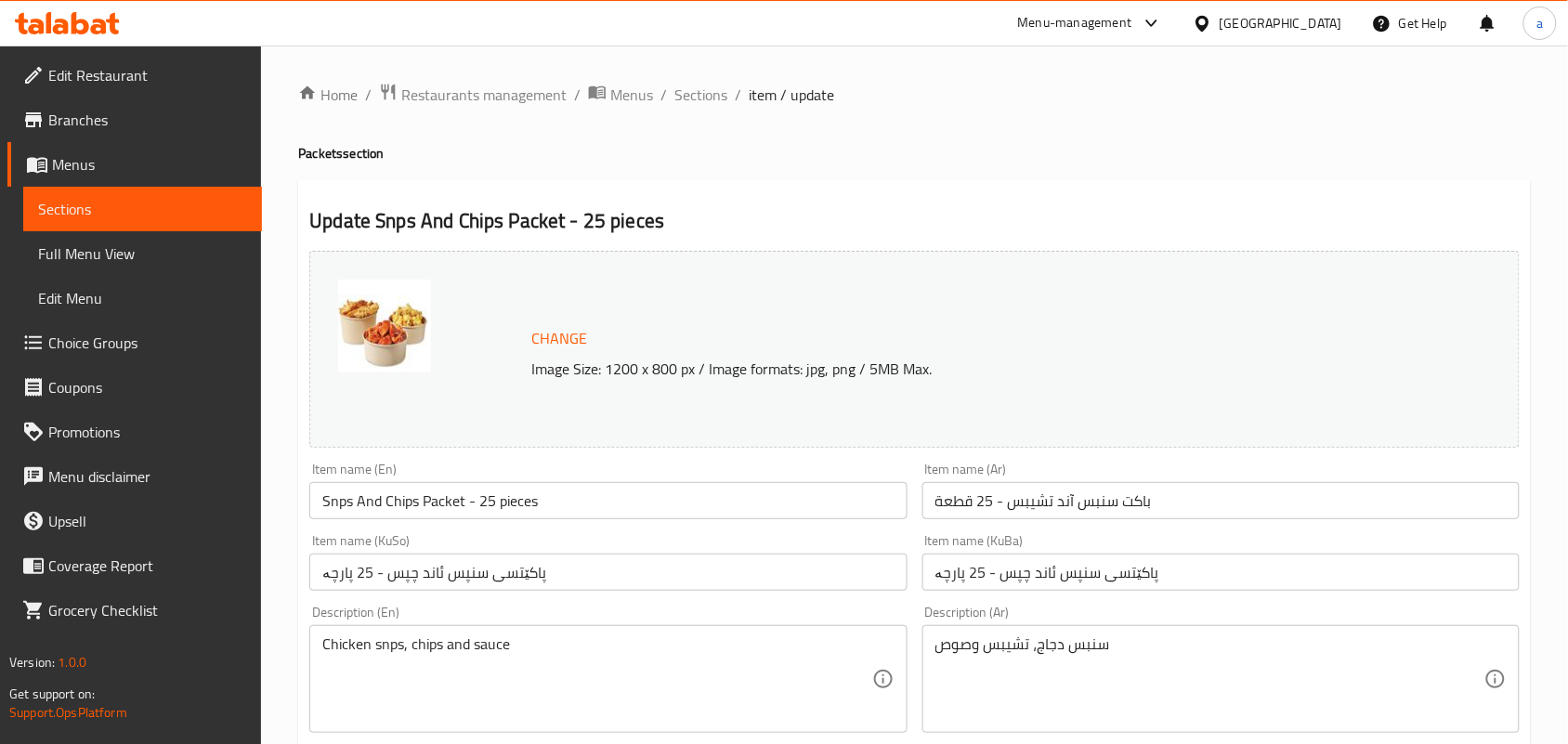
scroll to position [1161, 0]
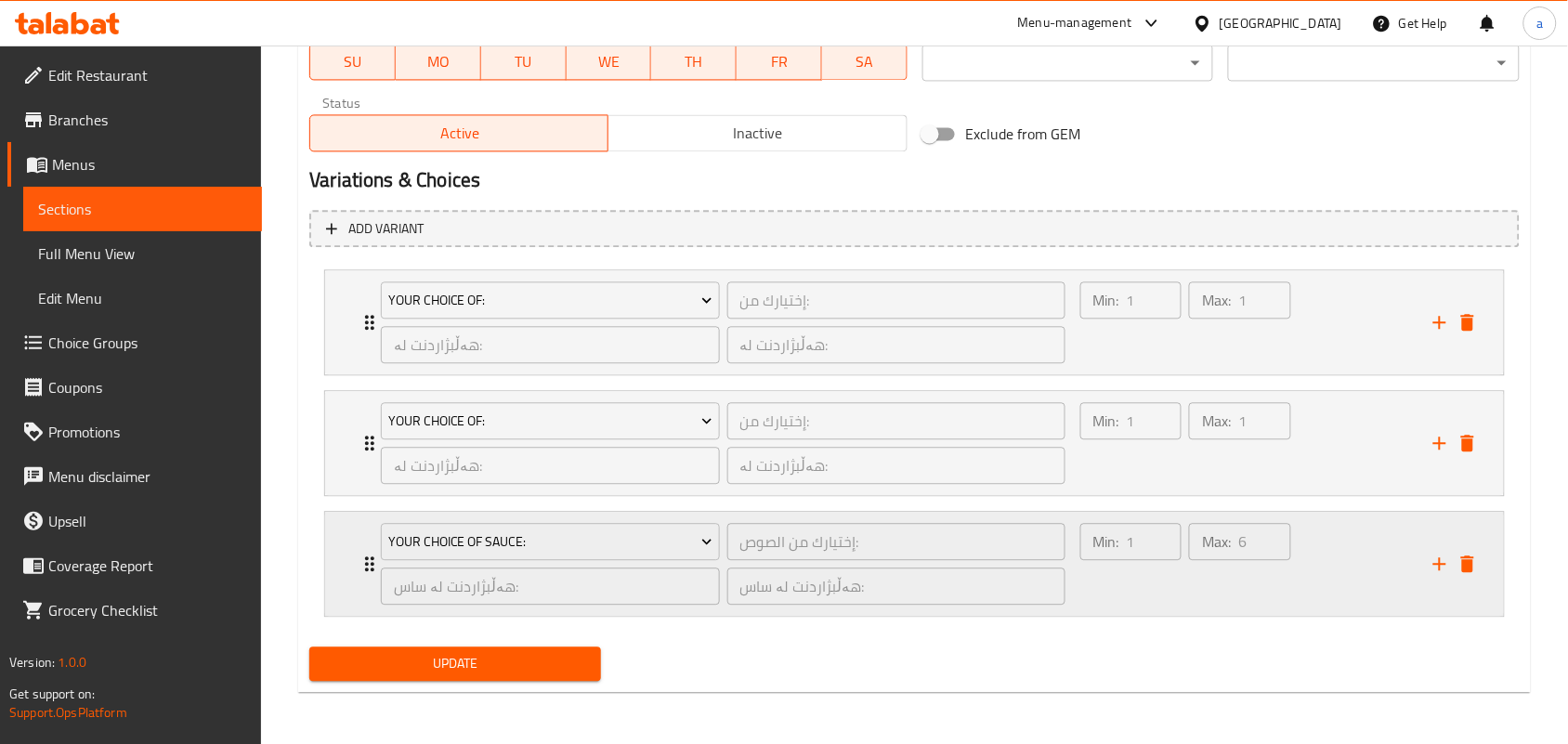
click at [1155, 592] on div "Min: 1 ​" at bounding box center [1131, 563] width 109 height 89
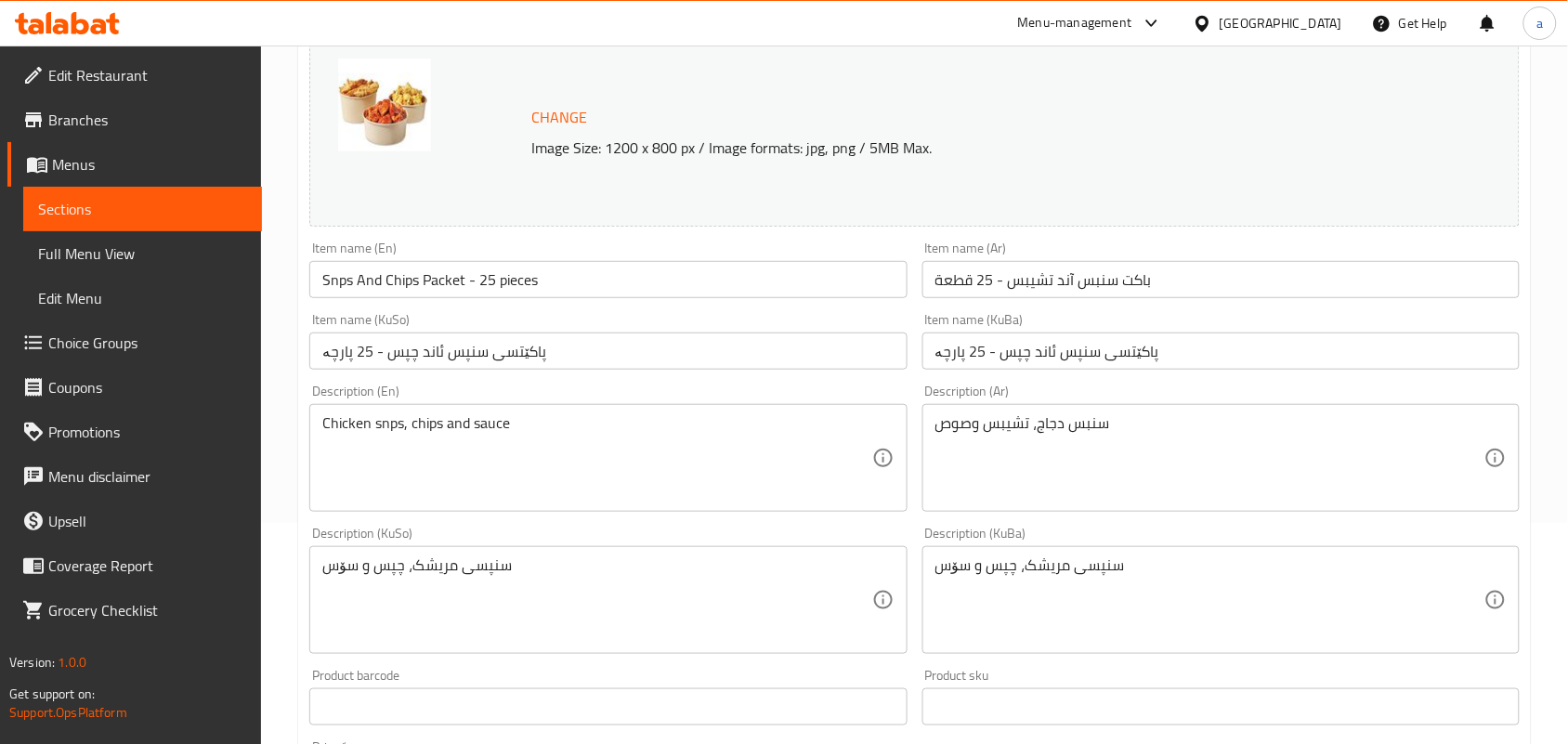
scroll to position [0, 0]
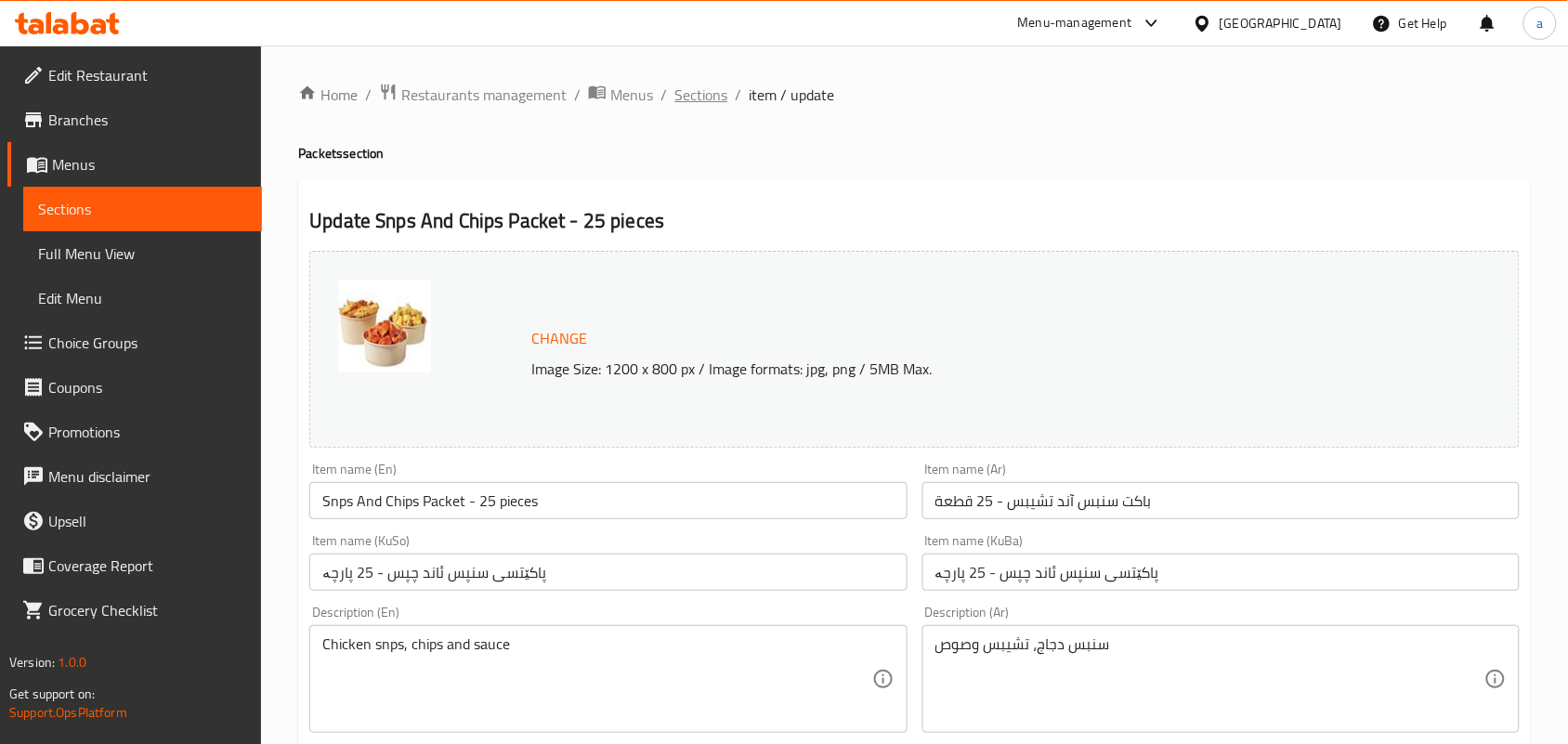
click at [706, 96] on span "Sections" at bounding box center [700, 95] width 53 height 22
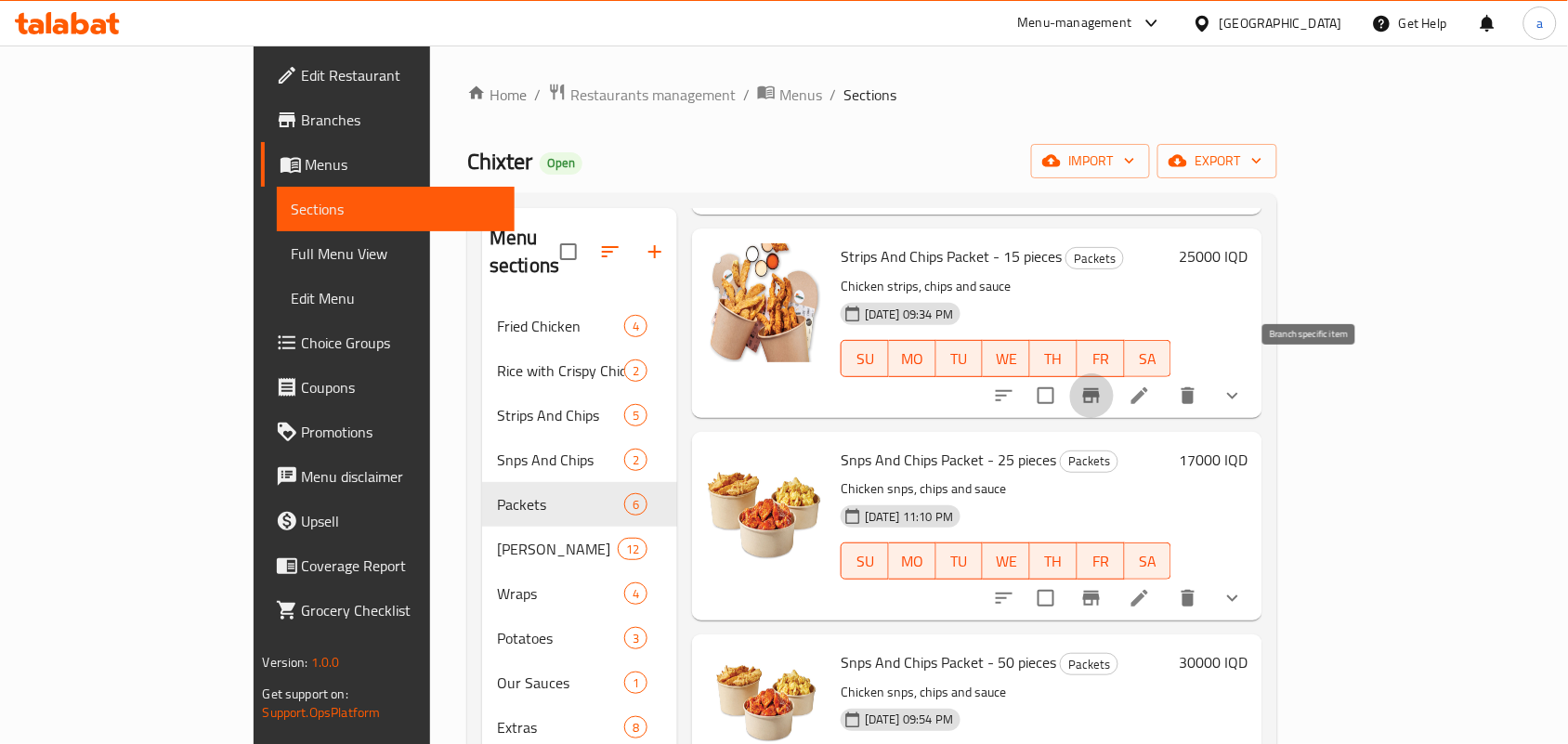
click at [1102, 390] on icon "Branch-specific-item" at bounding box center [1091, 395] width 22 height 22
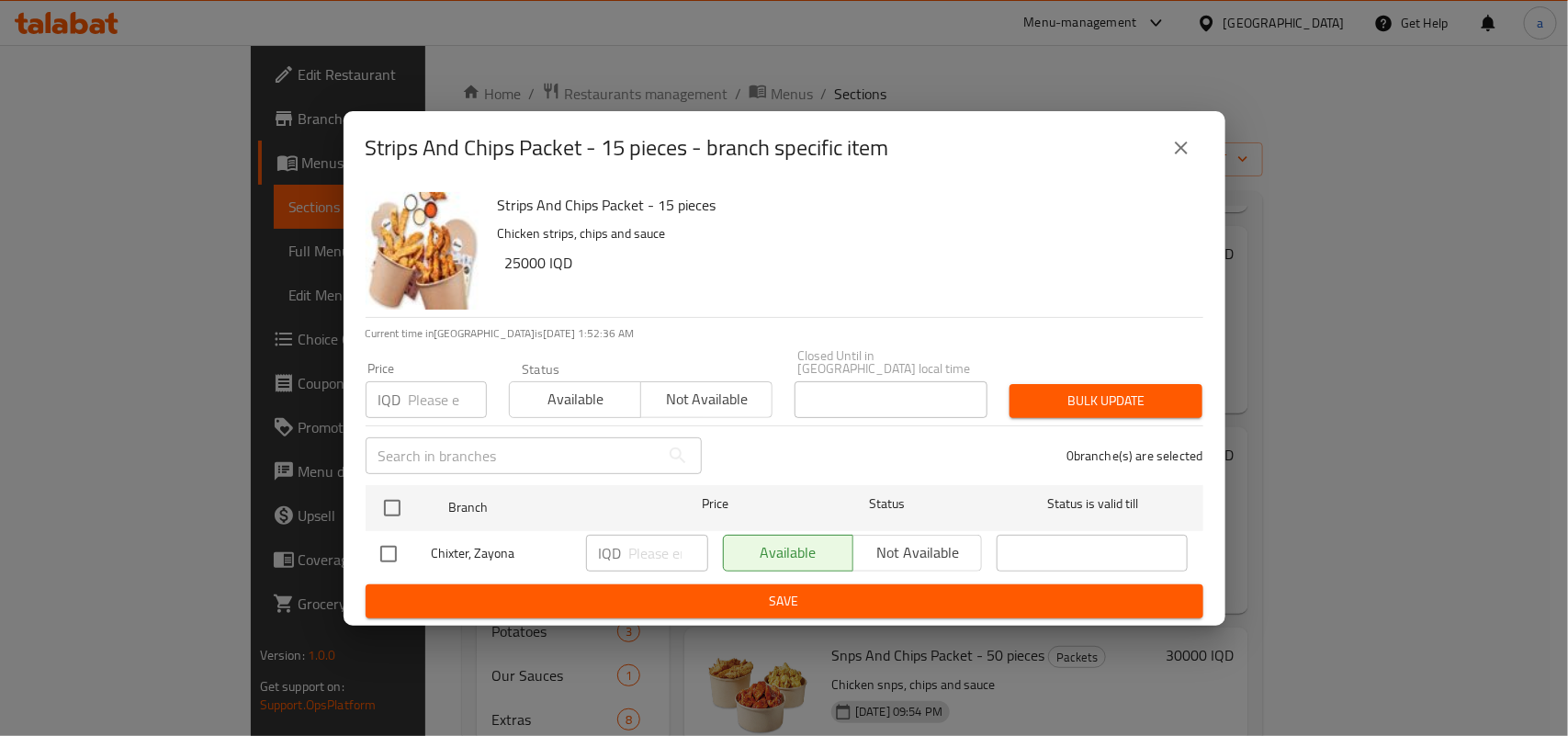
click at [1175, 153] on icon "close" at bounding box center [1182, 148] width 13 height 13
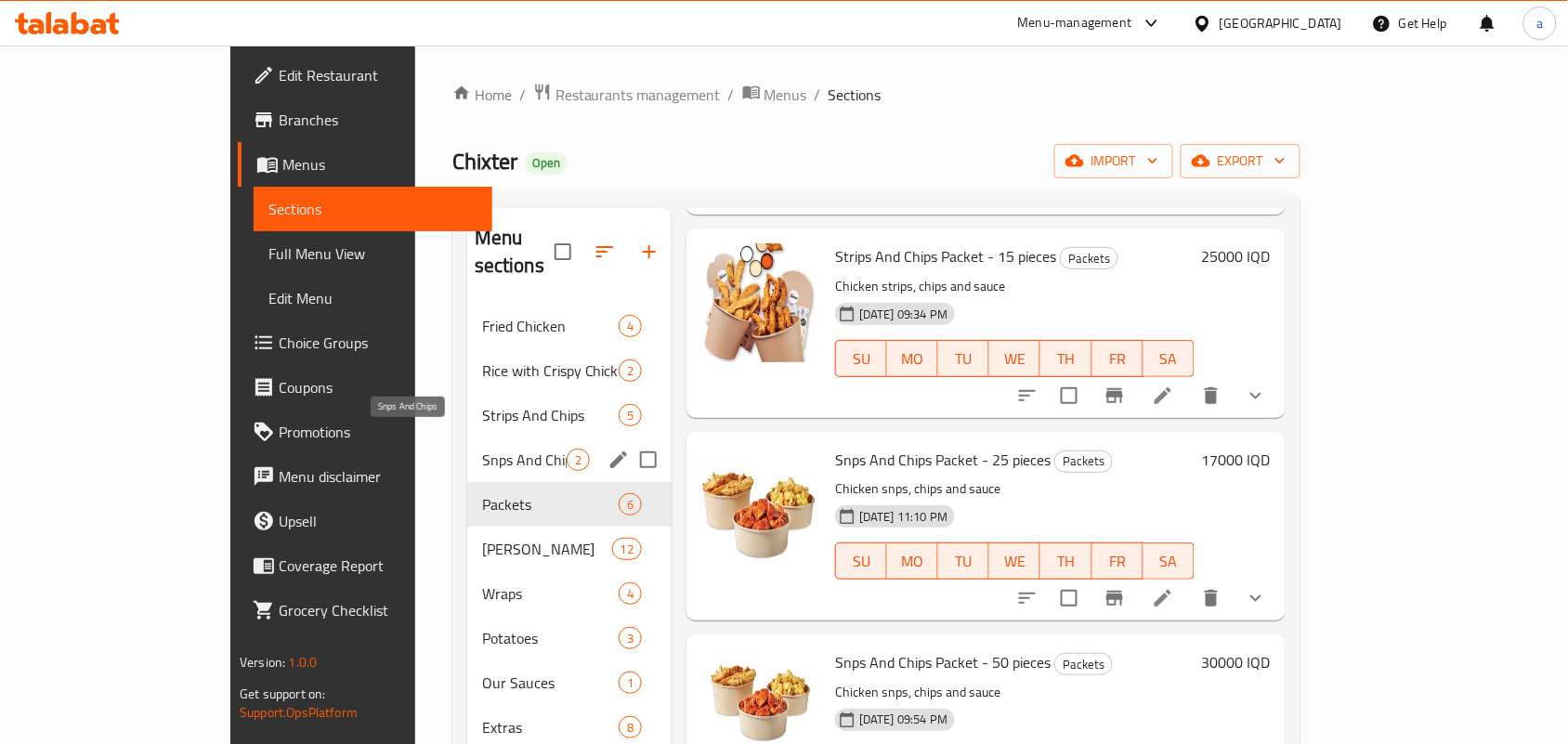
click at [482, 449] on span "Snps And Chips" at bounding box center [524, 459] width 85 height 22
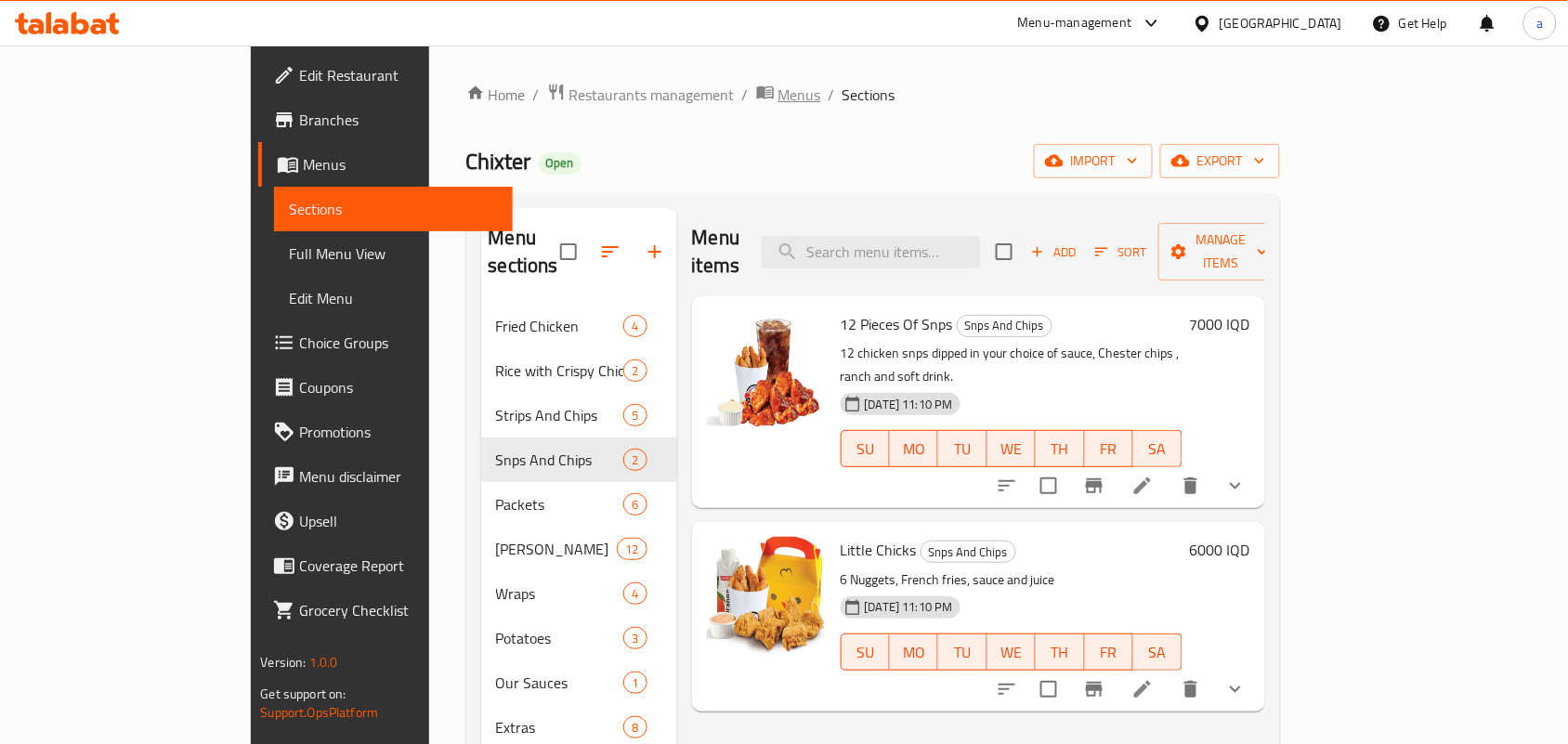
click at [778, 94] on span "Menus" at bounding box center [799, 95] width 43 height 22
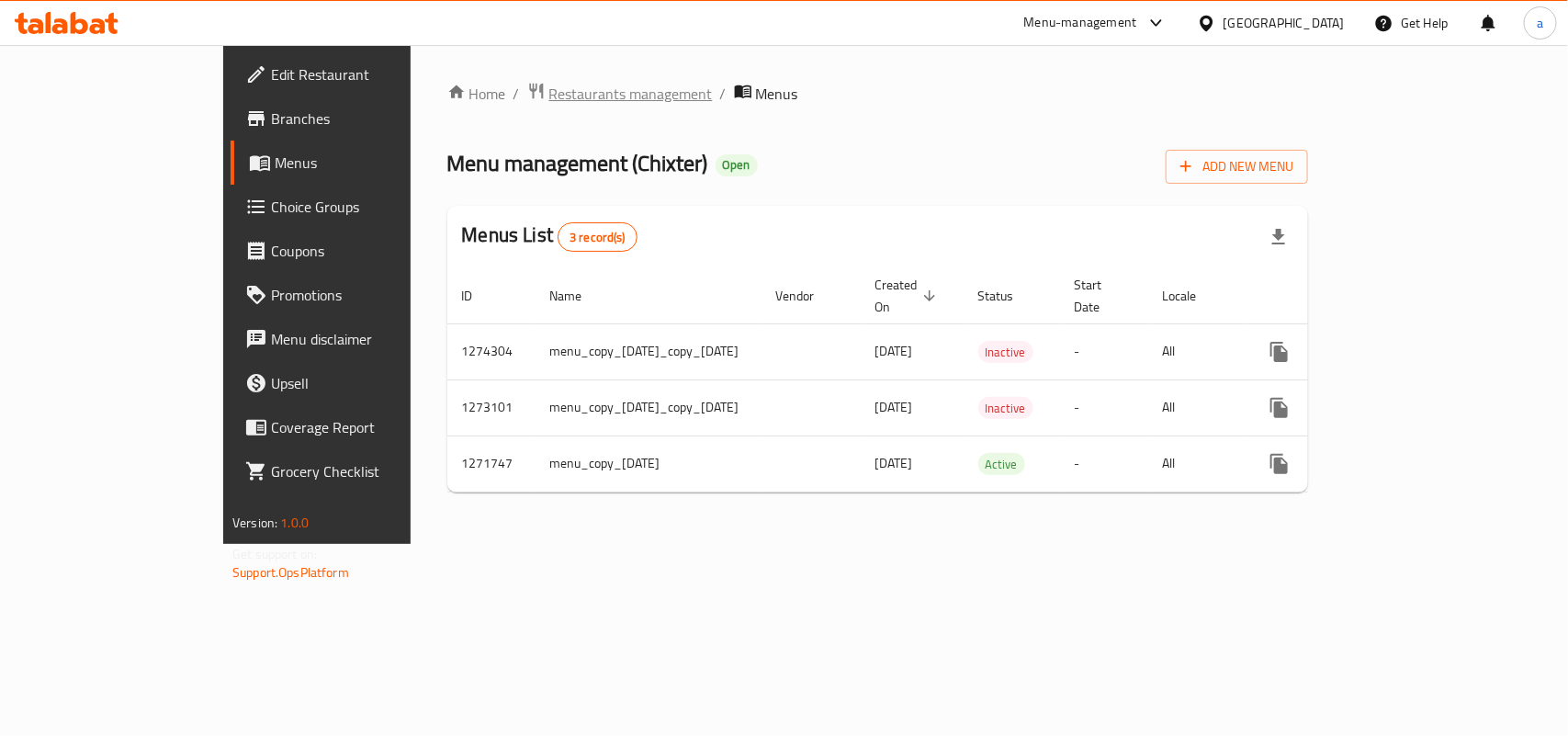
click at [550, 105] on span "Restaurants management" at bounding box center [631, 94] width 163 height 22
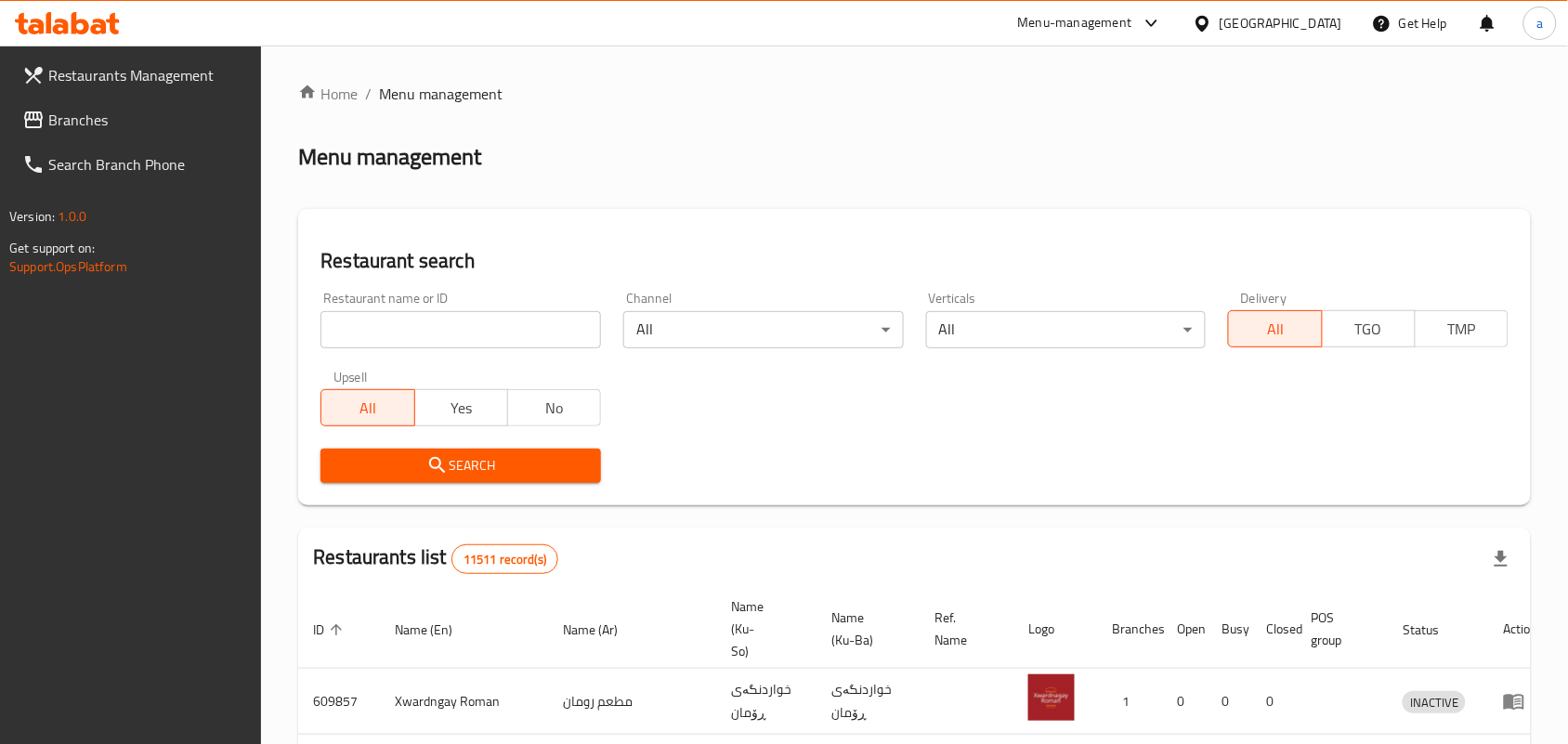
click at [456, 335] on input "search" at bounding box center [461, 329] width 281 height 37
type input "fries lab"
click button "Search" at bounding box center [461, 466] width 281 height 34
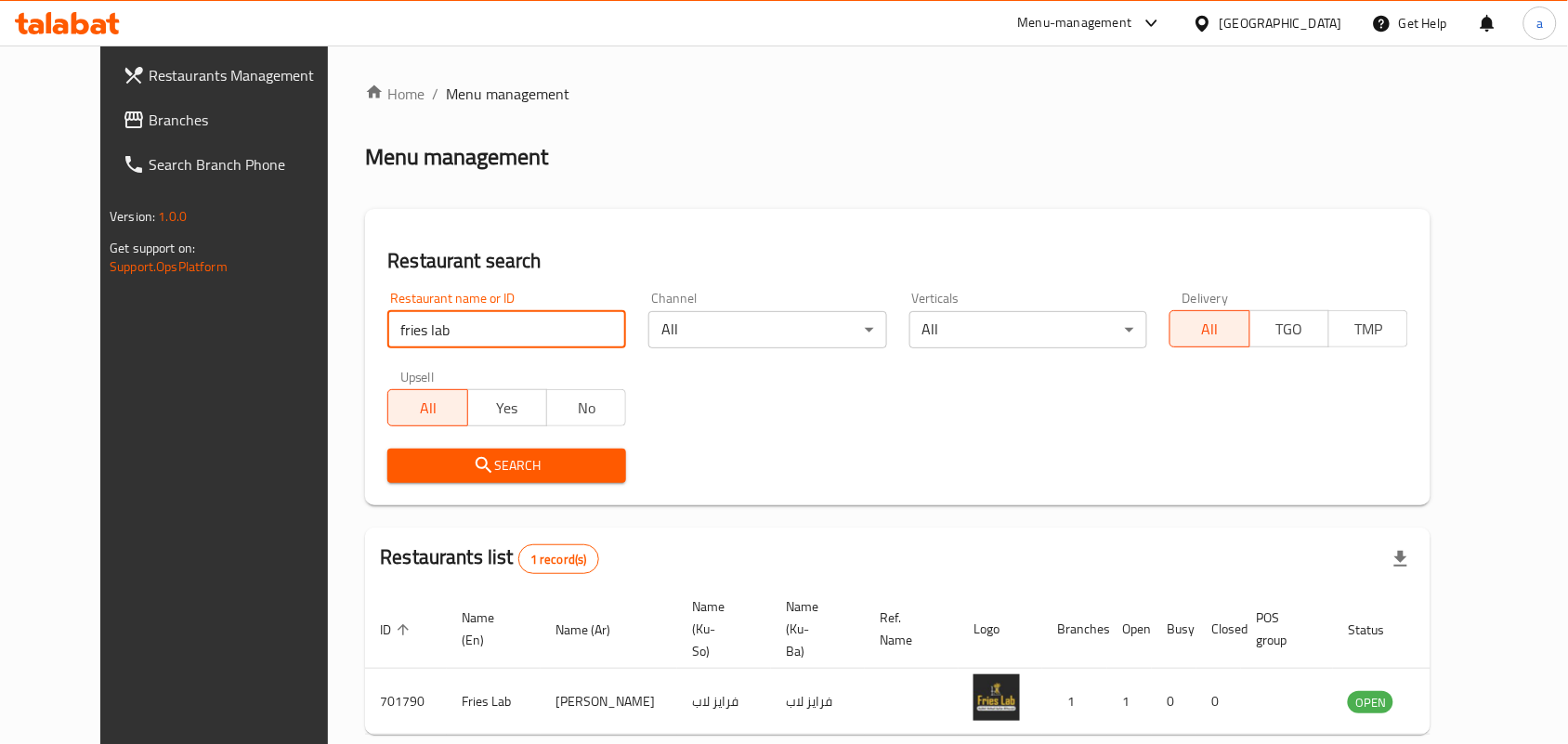
scroll to position [85, 0]
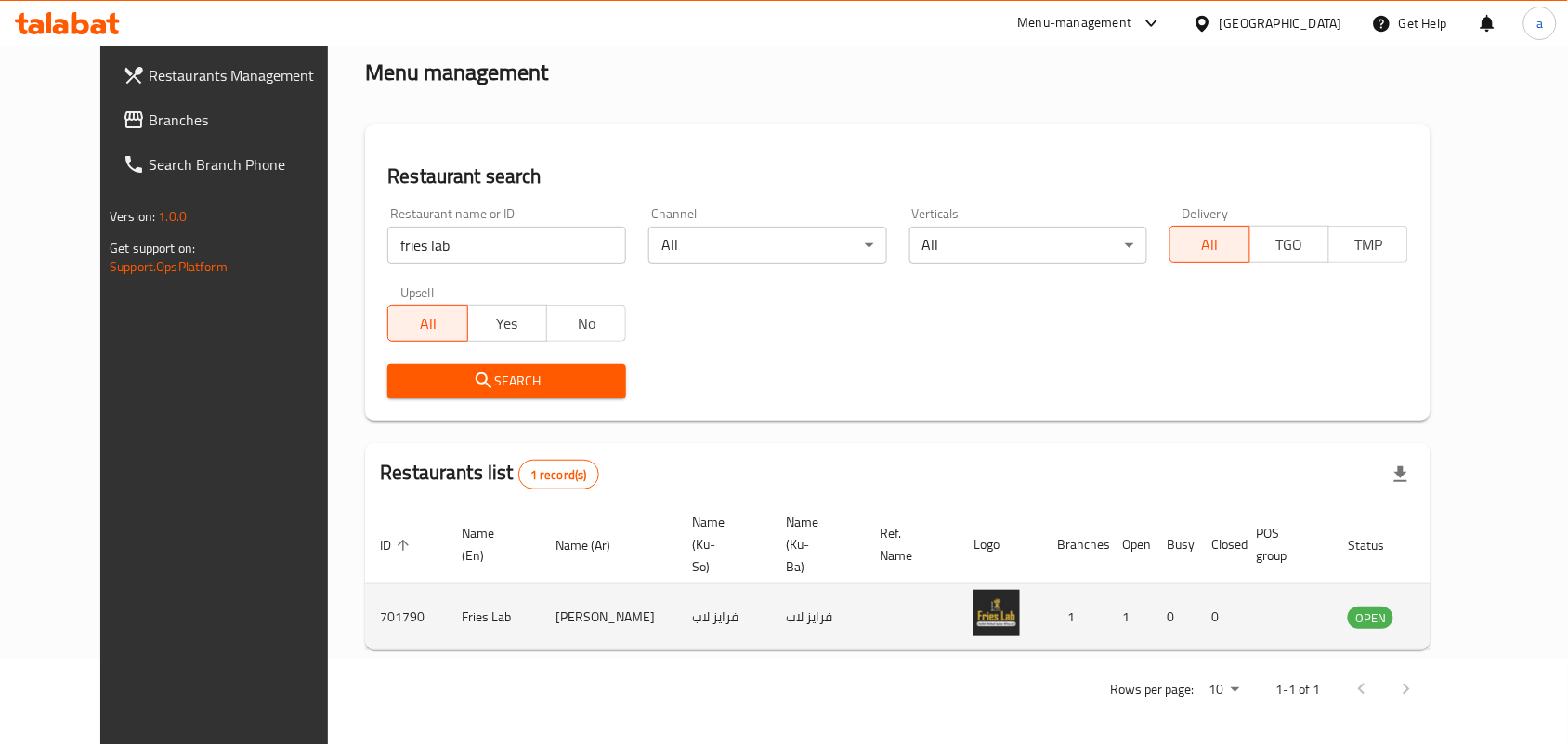
click at [1468, 621] on icon "enhanced table" at bounding box center [1455, 616] width 22 height 22
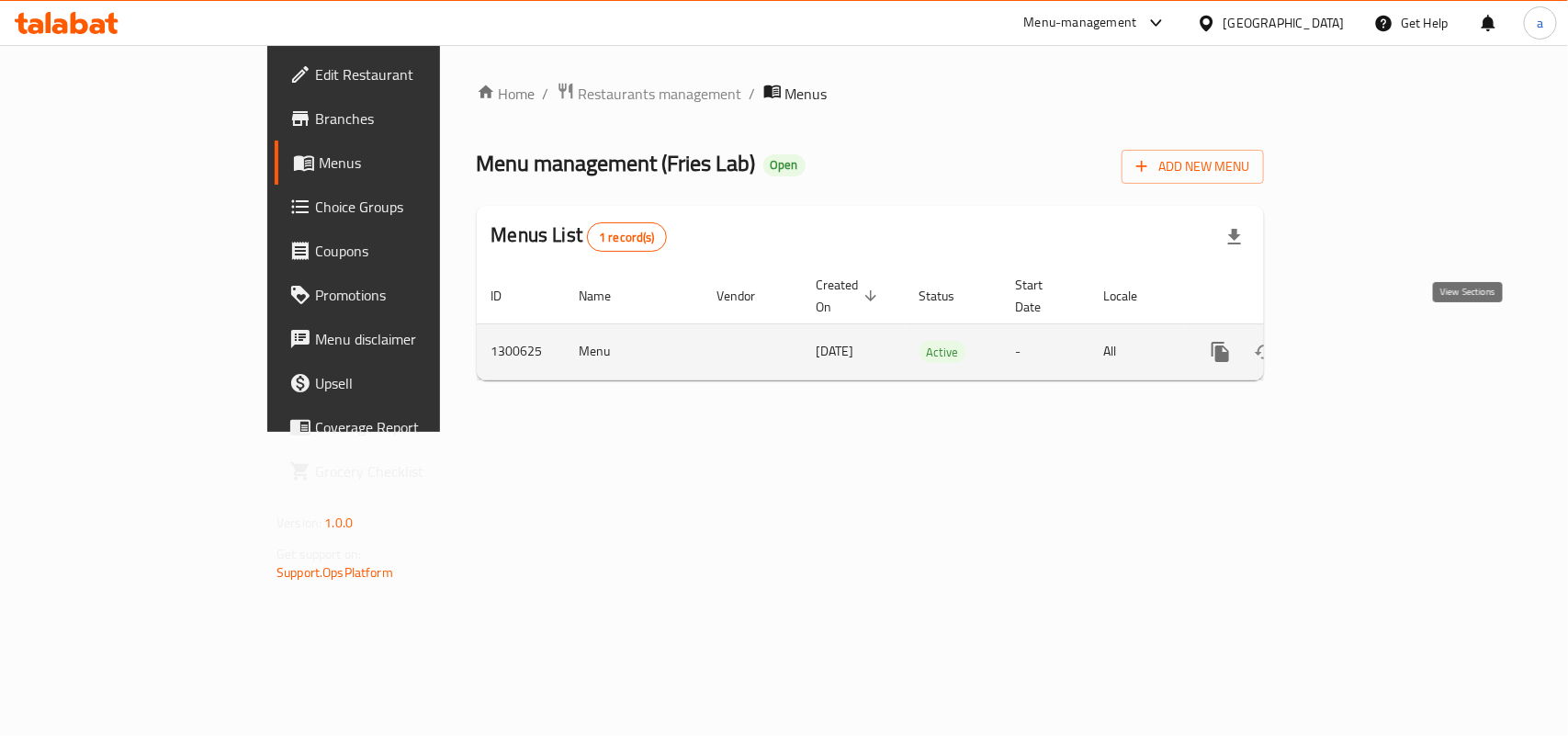
click at [1361, 344] on icon "enhanced table" at bounding box center [1354, 352] width 17 height 17
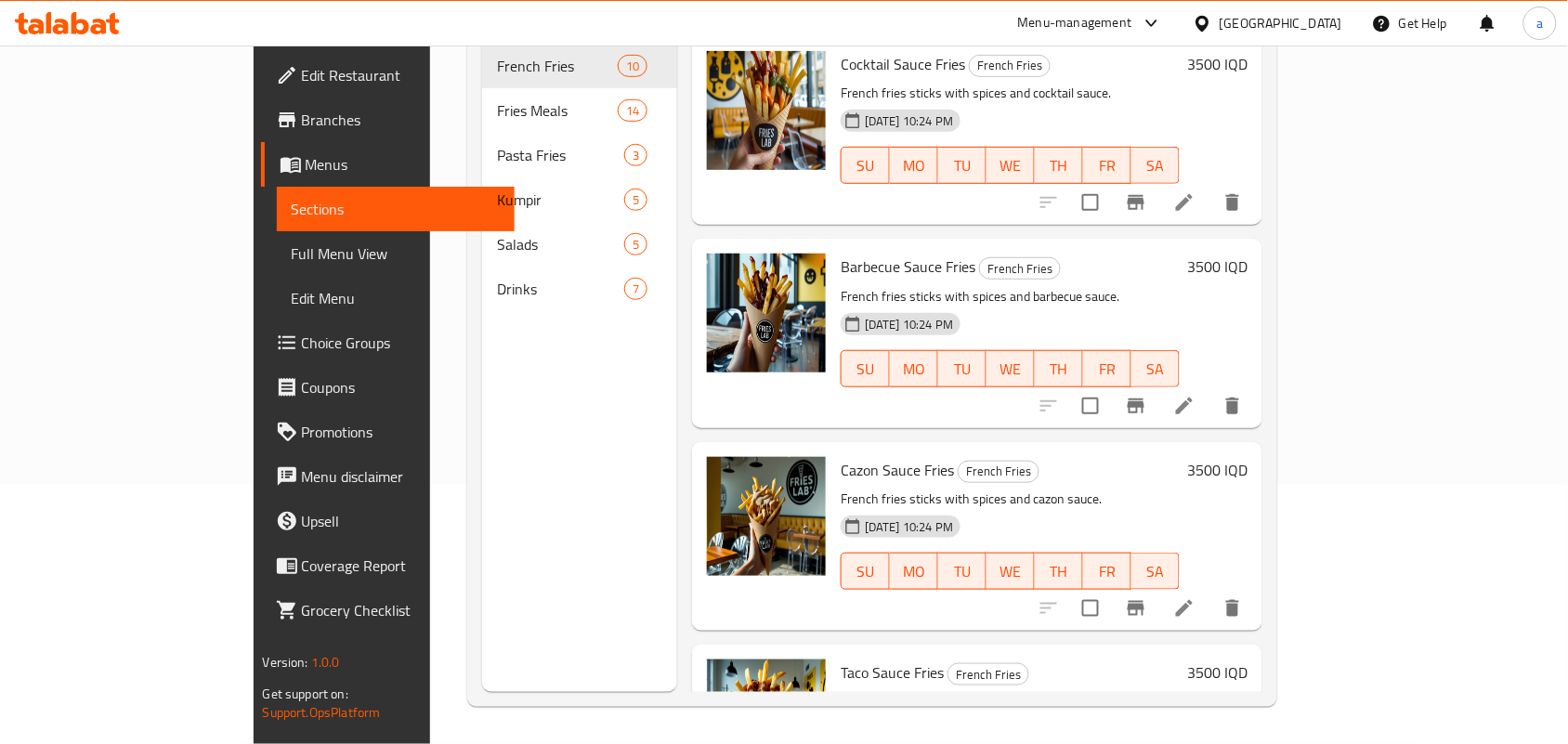
click at [1144, 398] on icon "Branch-specific-item" at bounding box center [1136, 406] width 17 height 15
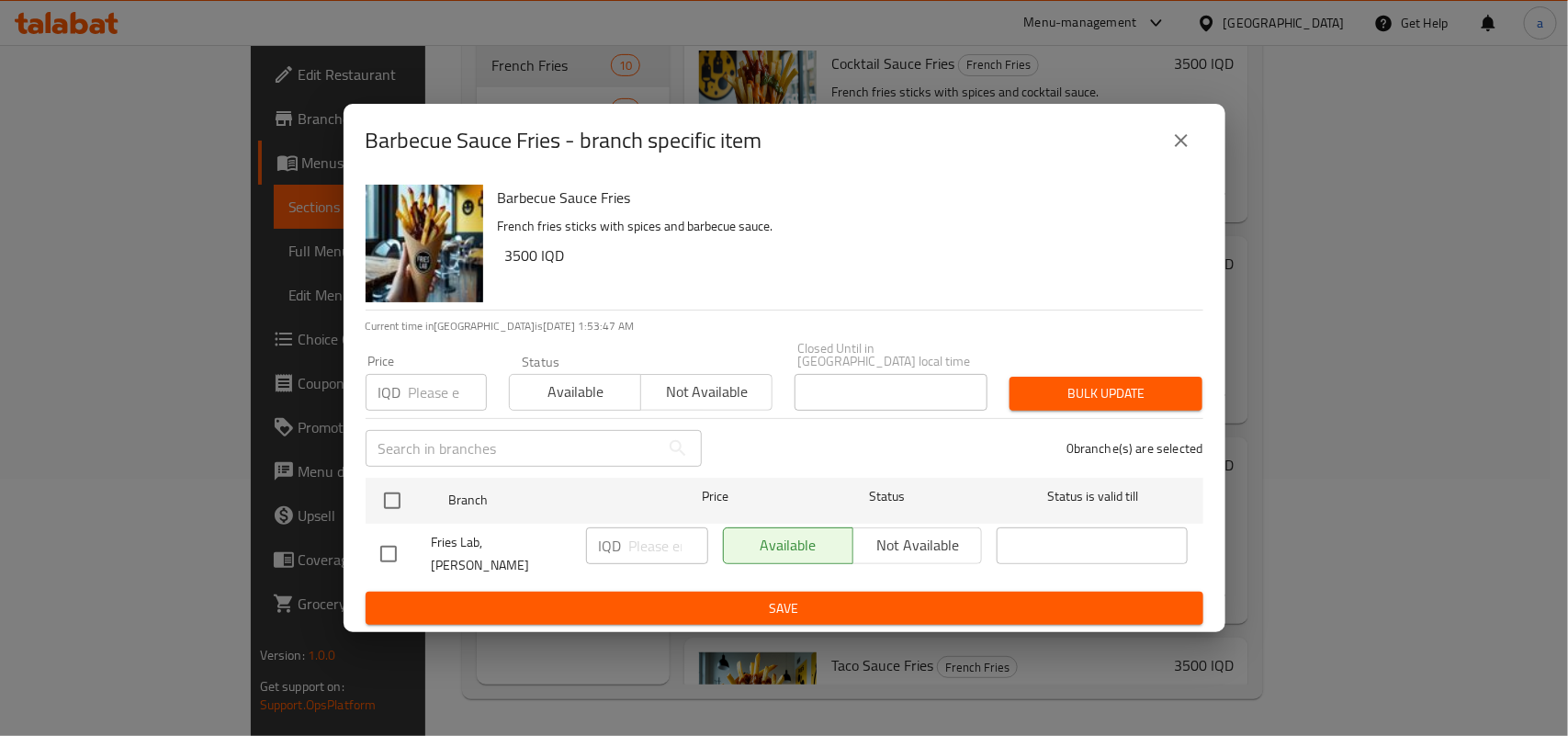
click at [1181, 151] on icon "close" at bounding box center [1181, 140] width 22 height 22
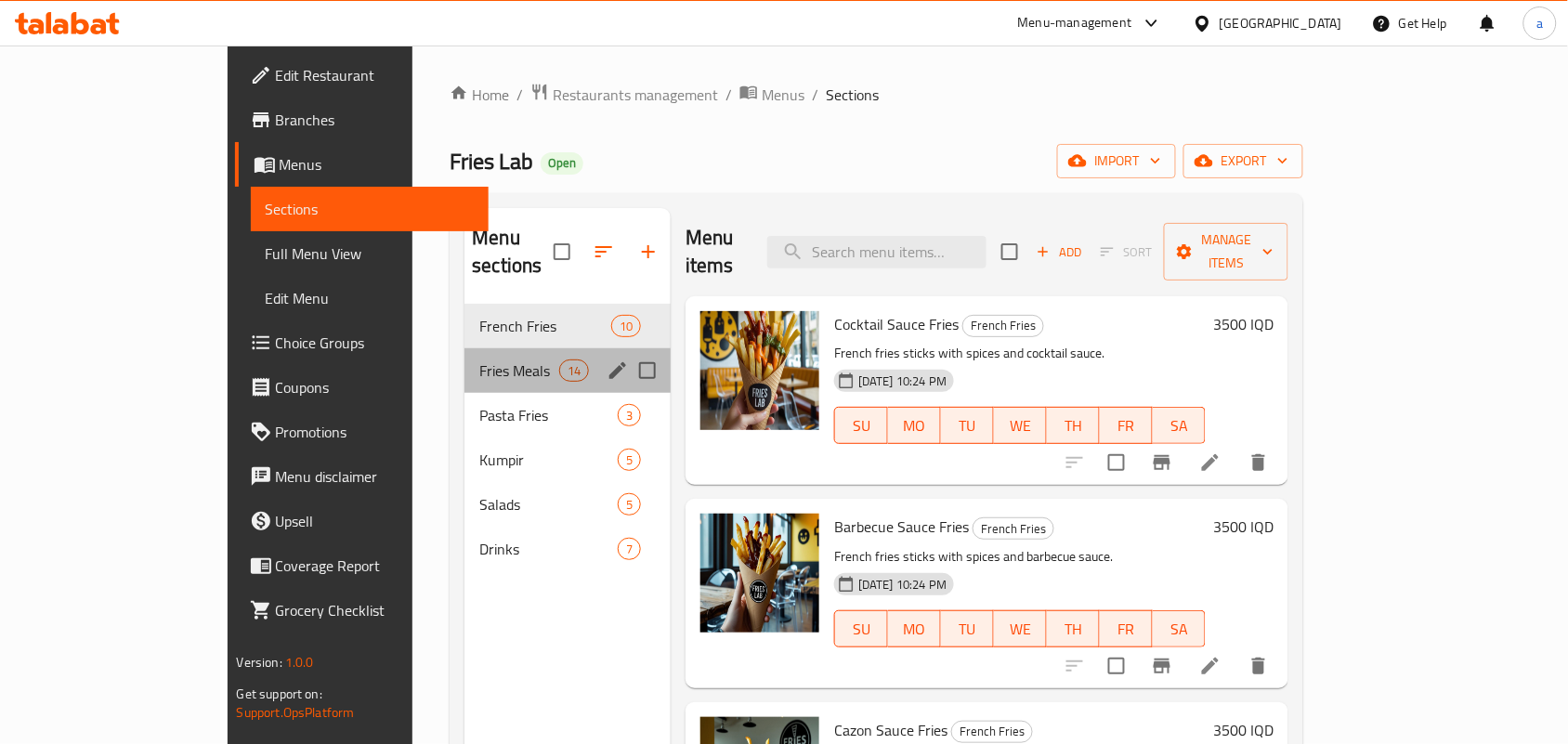
click at [464, 349] on div "Fries Meals 14" at bounding box center [567, 371] width 206 height 45
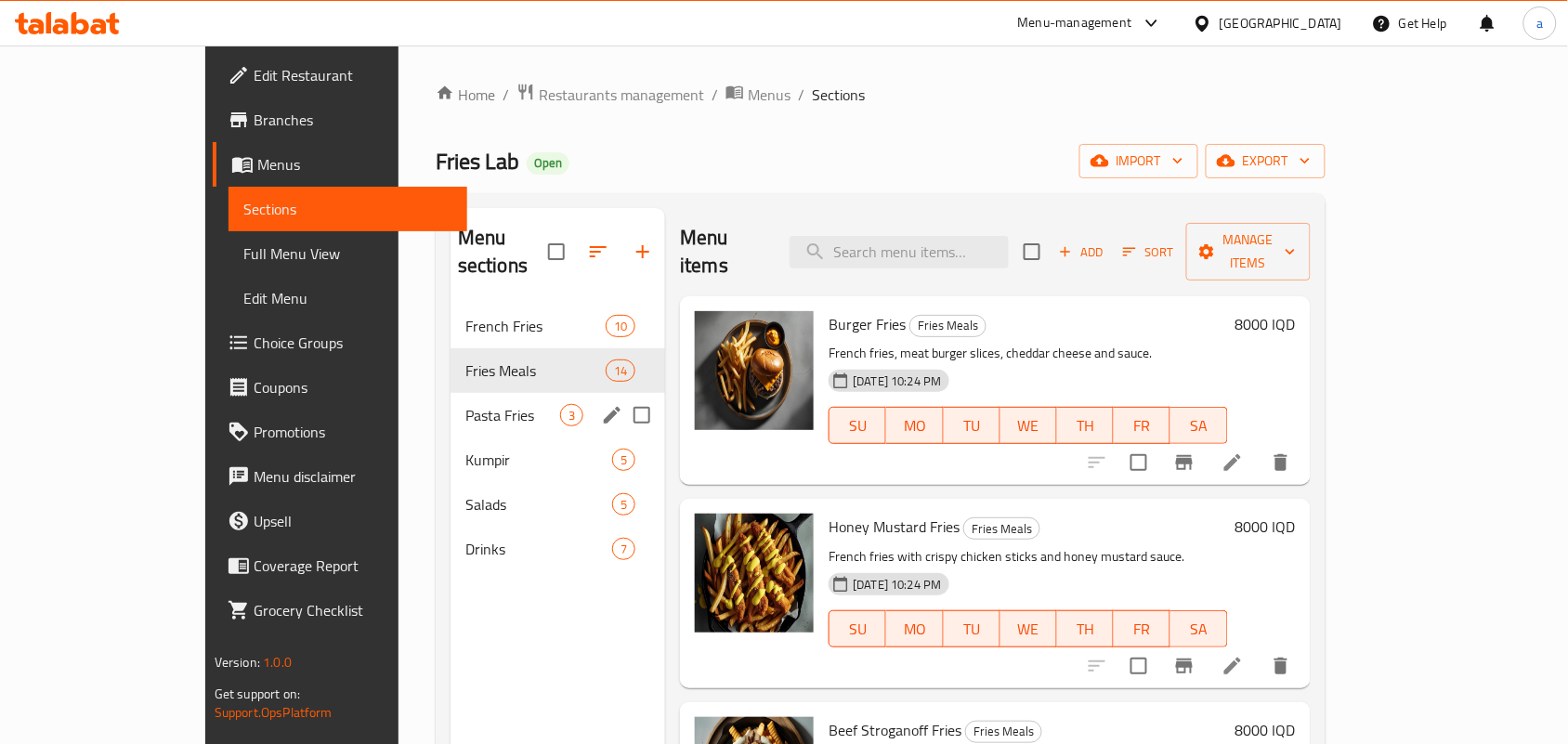
click at [451, 393] on div "Pasta Fries 3" at bounding box center [558, 415] width 215 height 45
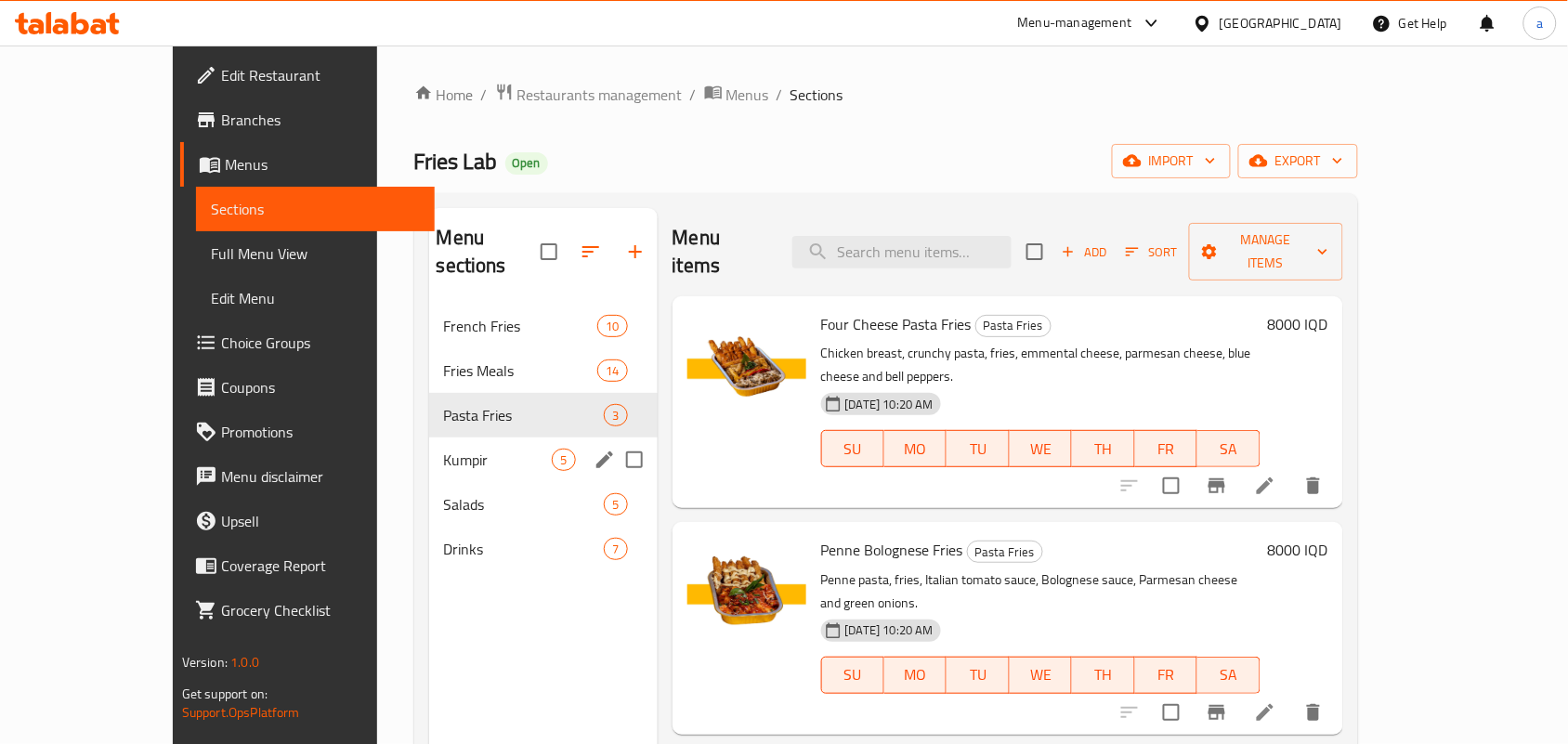
click at [444, 453] on span "Kumpir" at bounding box center [498, 459] width 109 height 22
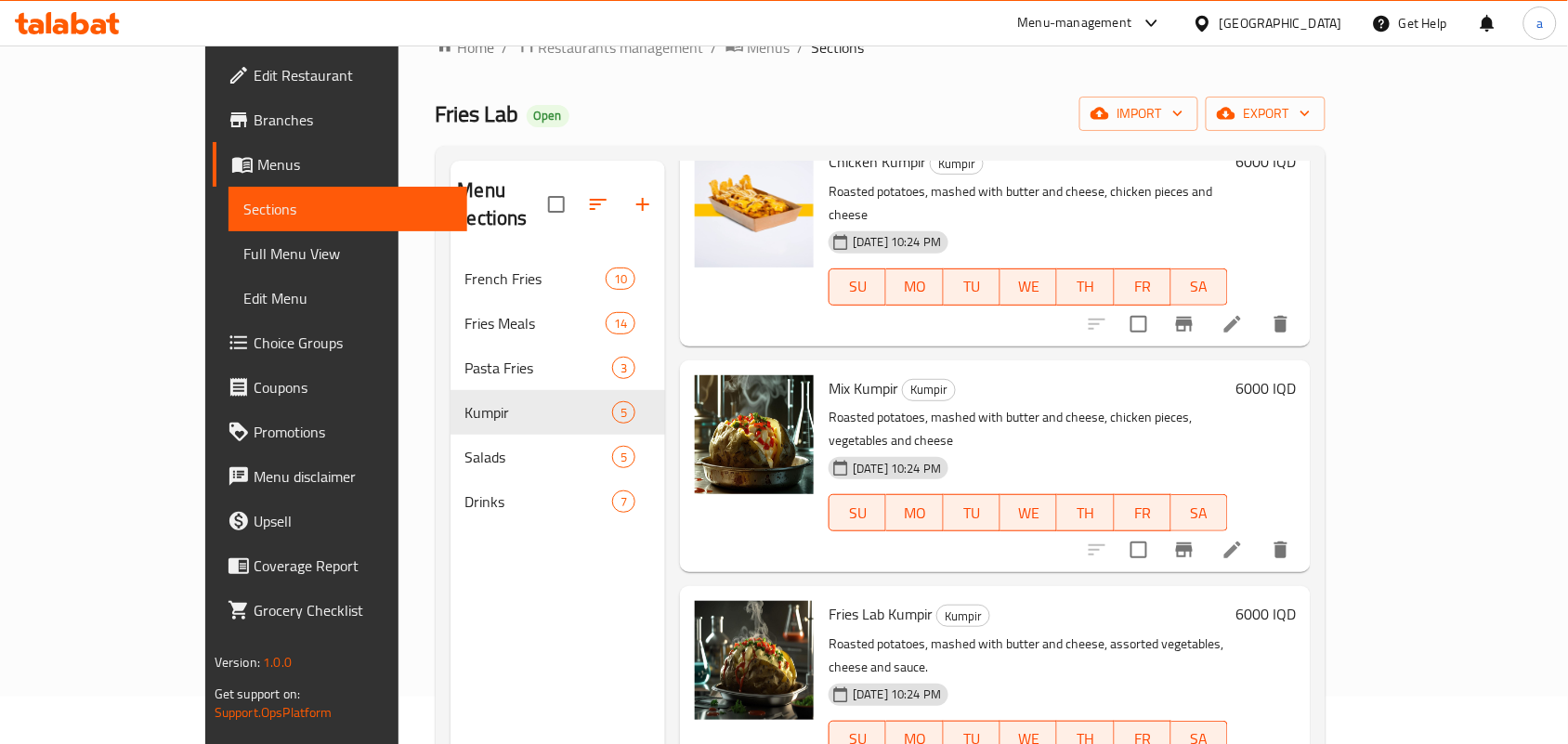
scroll to position [262, 0]
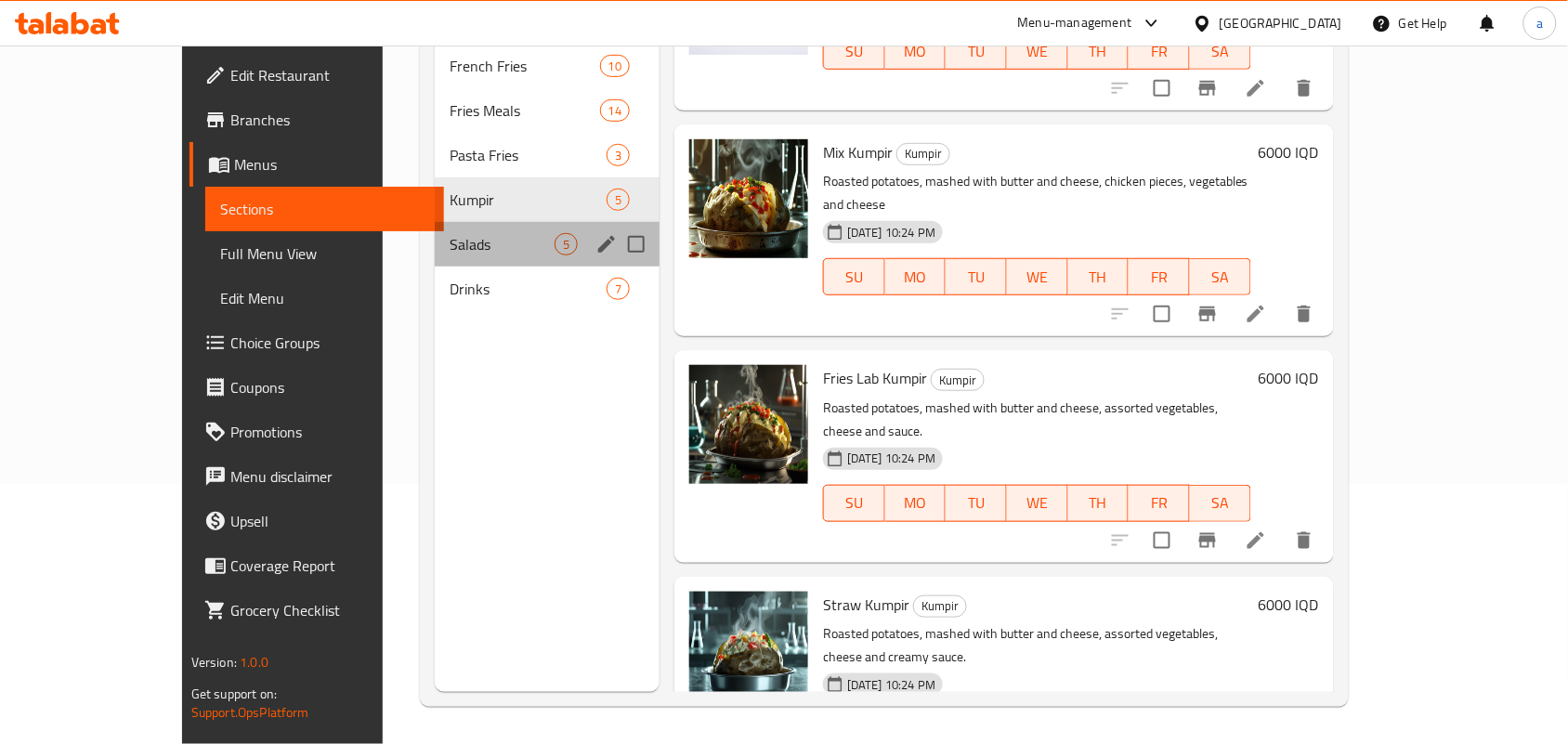
click at [434, 240] on div "Salads 5" at bounding box center [546, 244] width 224 height 45
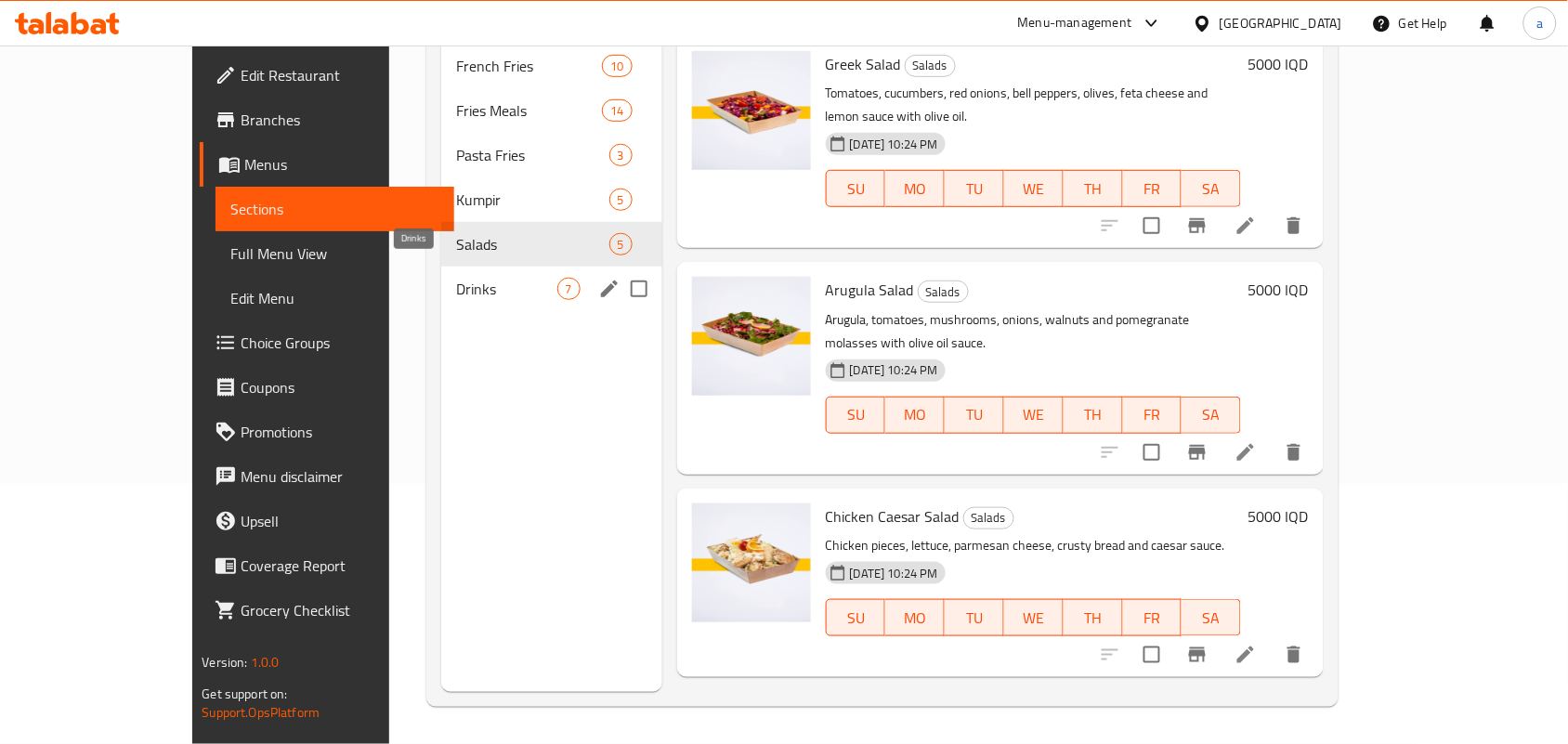
click at [456, 278] on span "Drinks" at bounding box center [506, 288] width 100 height 22
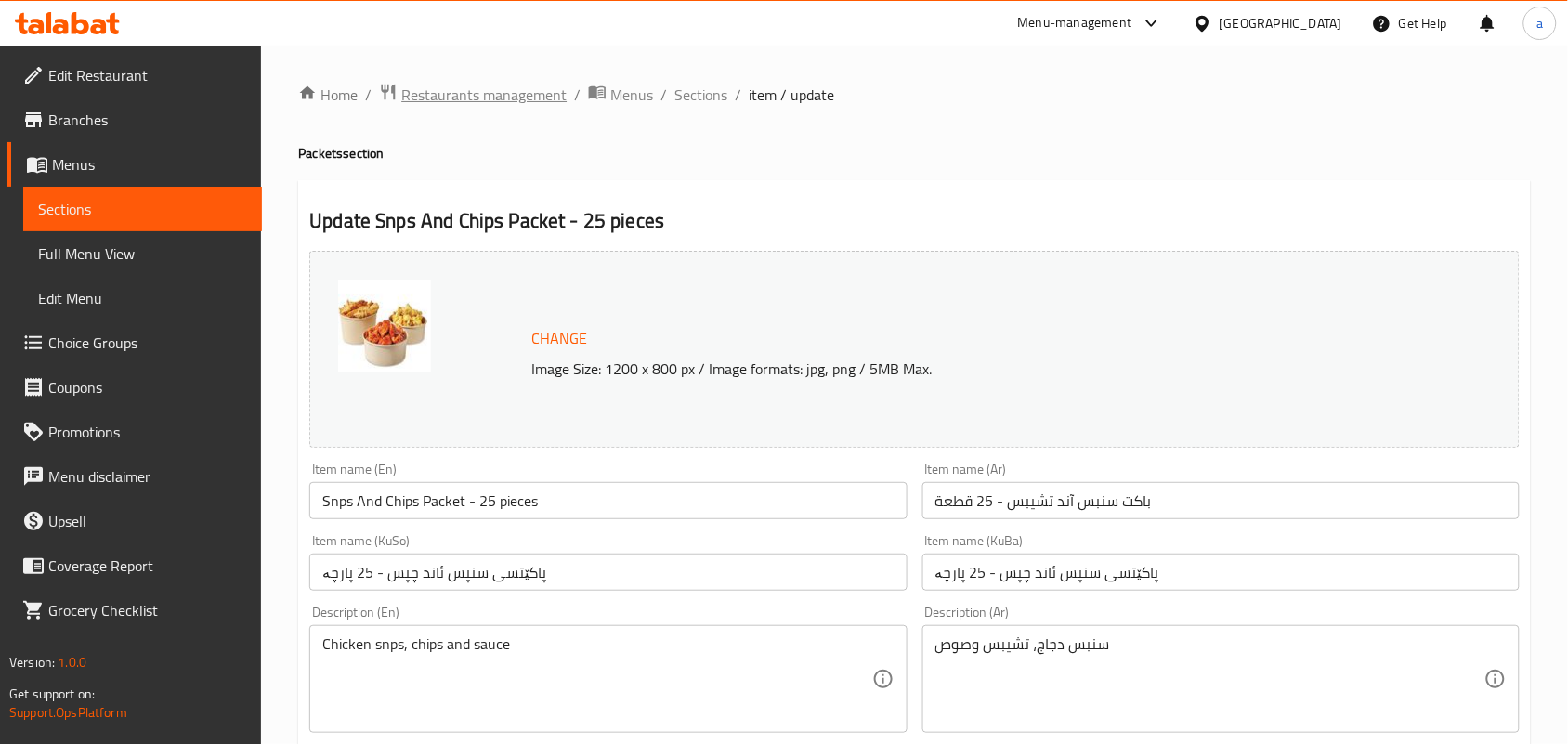
drag, startPoint x: 517, startPoint y: 109, endPoint x: 498, endPoint y: 99, distance: 21.5
click at [498, 97] on span "Restaurants management" at bounding box center [483, 95] width 165 height 22
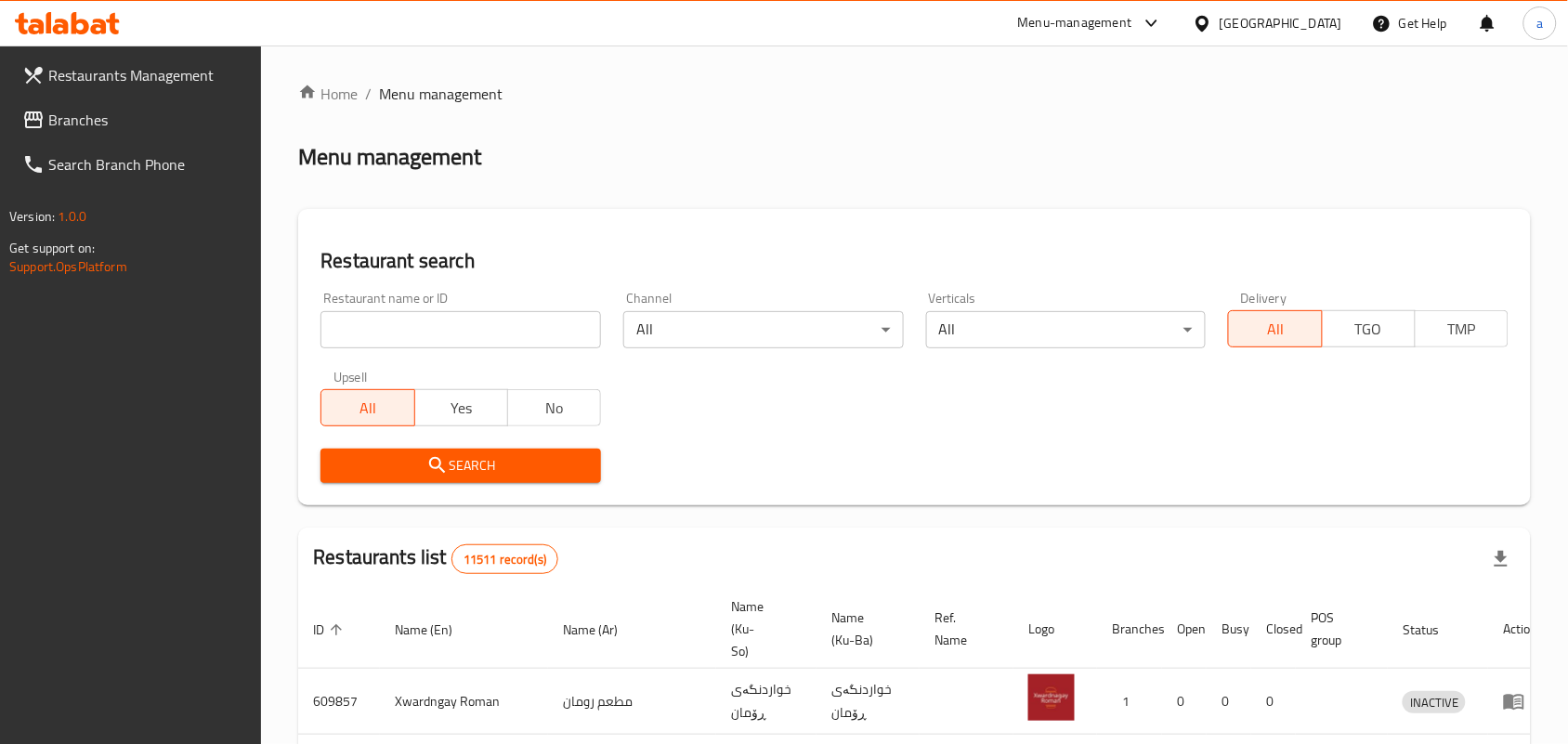
click at [498, 302] on div "Restaurant name or ID Restaurant name or ID" at bounding box center [460, 320] width 303 height 79
click at [486, 319] on input "search" at bounding box center [461, 329] width 281 height 37
paste input "Chixter"
type input "Chixter"
click button "Search" at bounding box center [461, 466] width 281 height 34
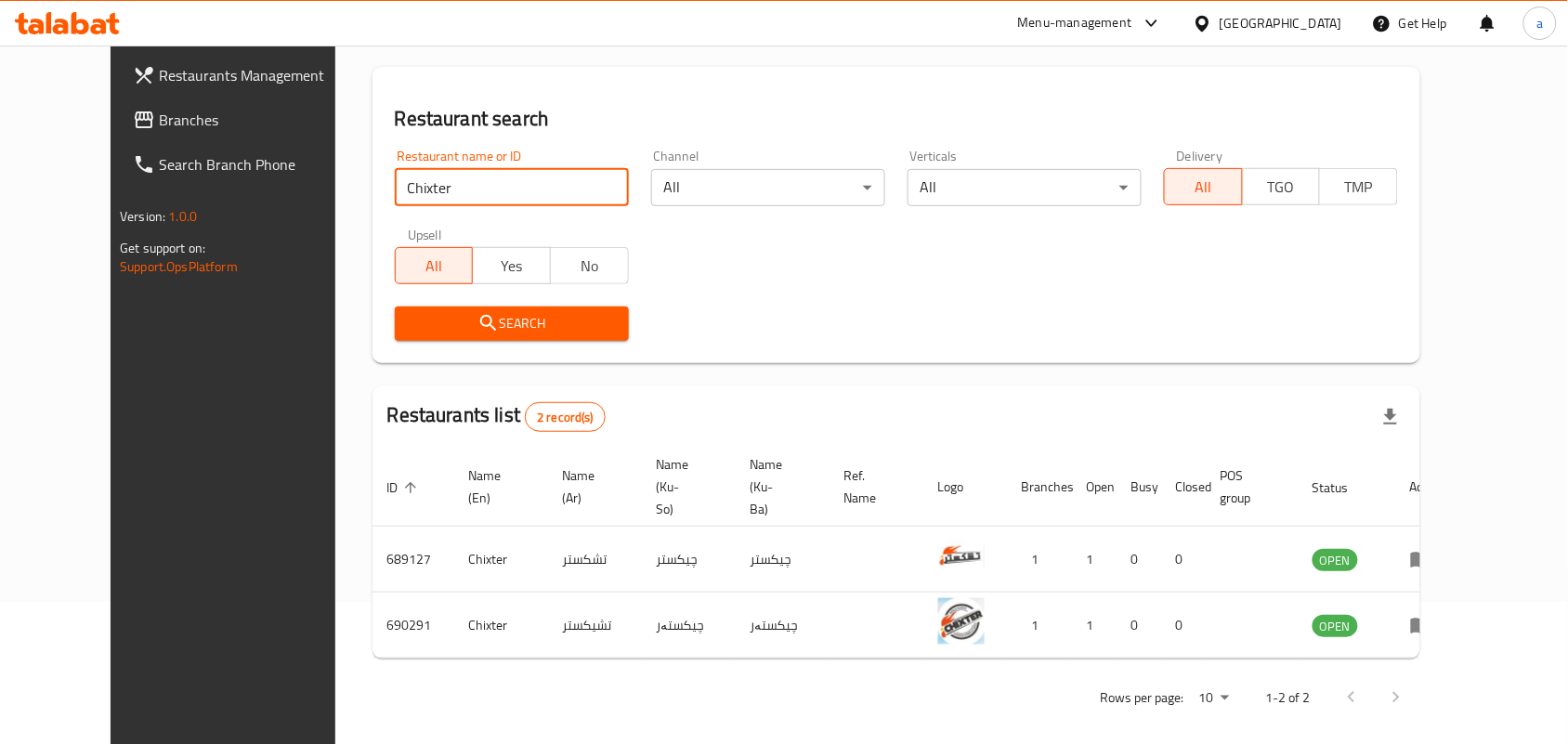
scroll to position [151, 0]
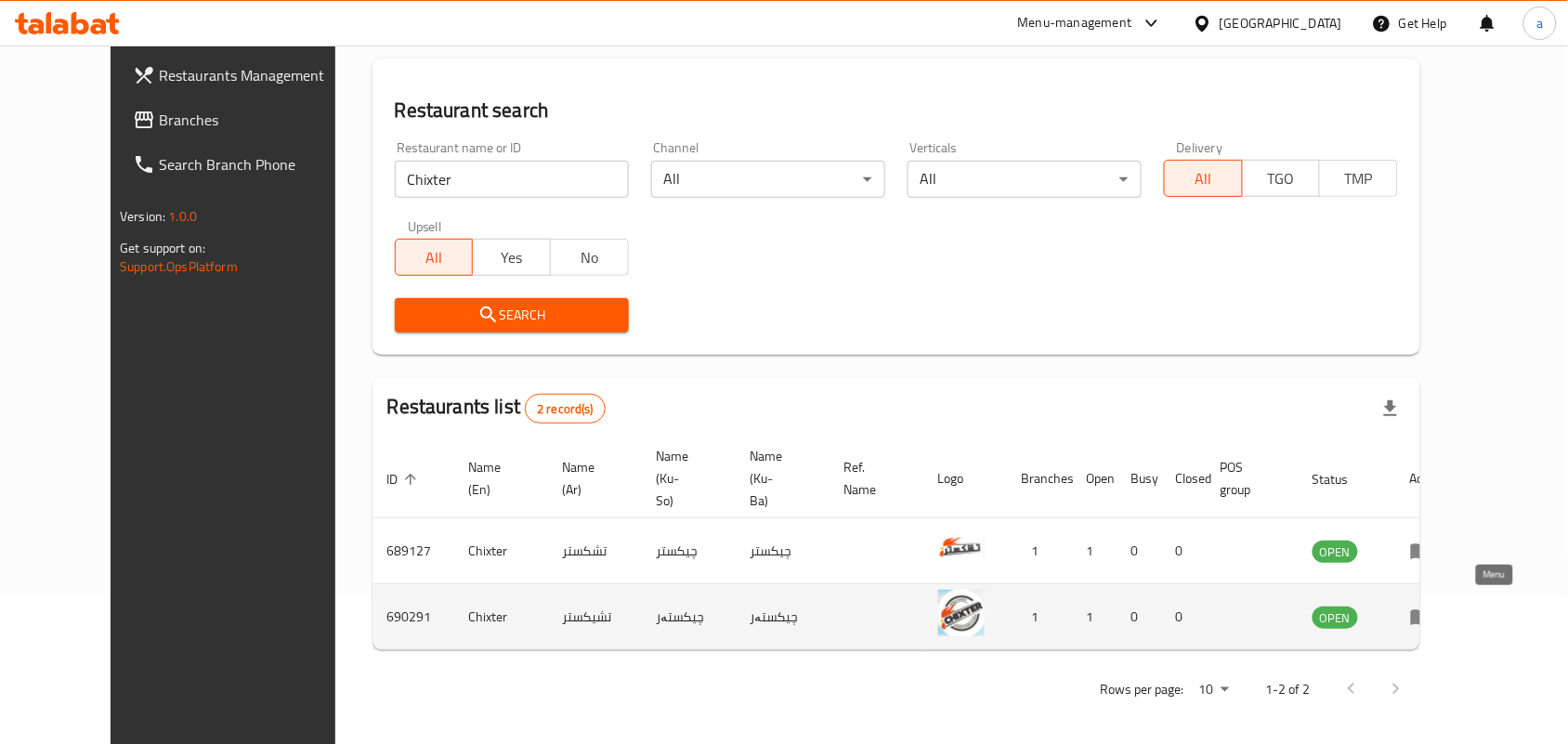
click at [1431, 610] on icon "enhanced table" at bounding box center [1420, 618] width 20 height 16
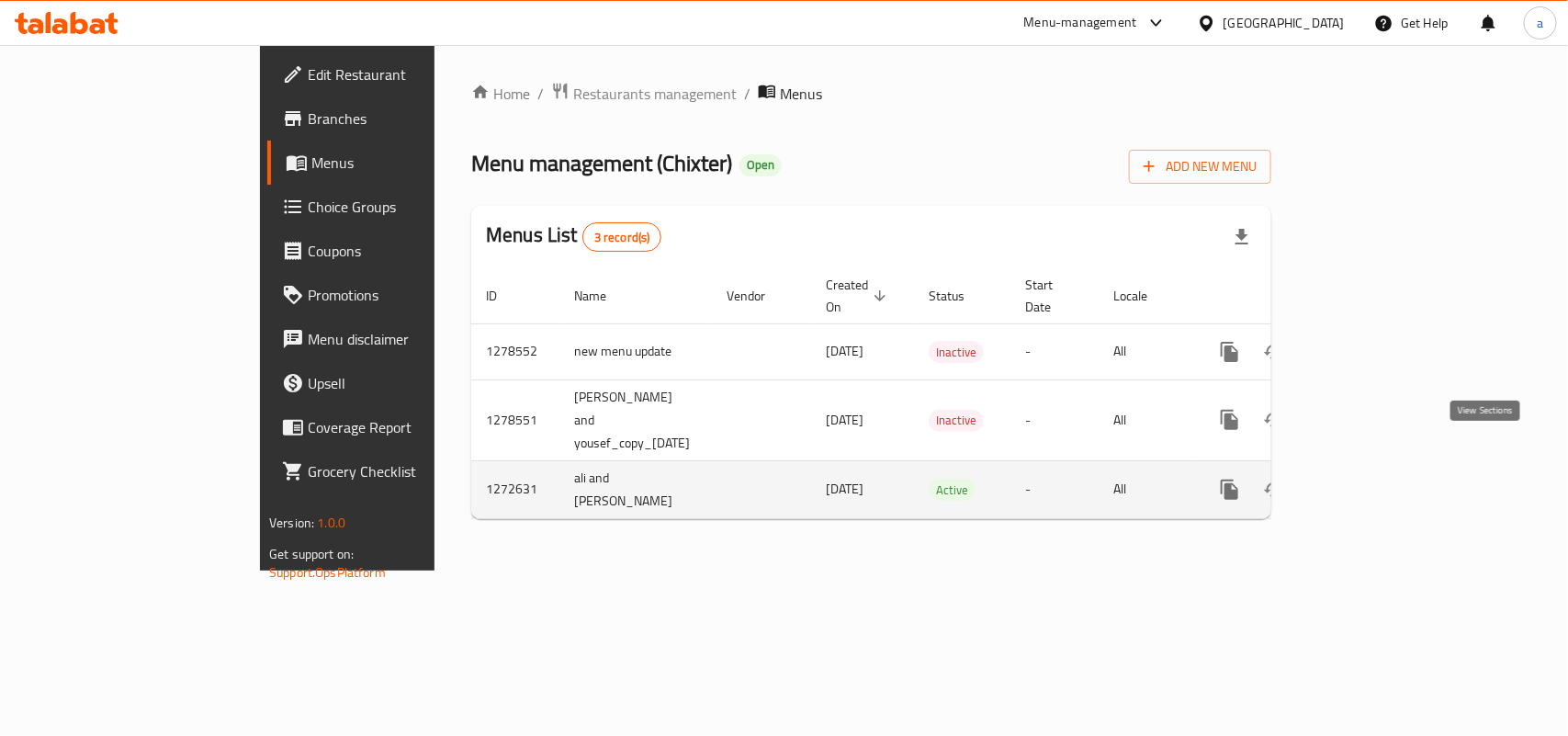
click at [1373, 479] on icon "enhanced table" at bounding box center [1362, 489] width 22 height 22
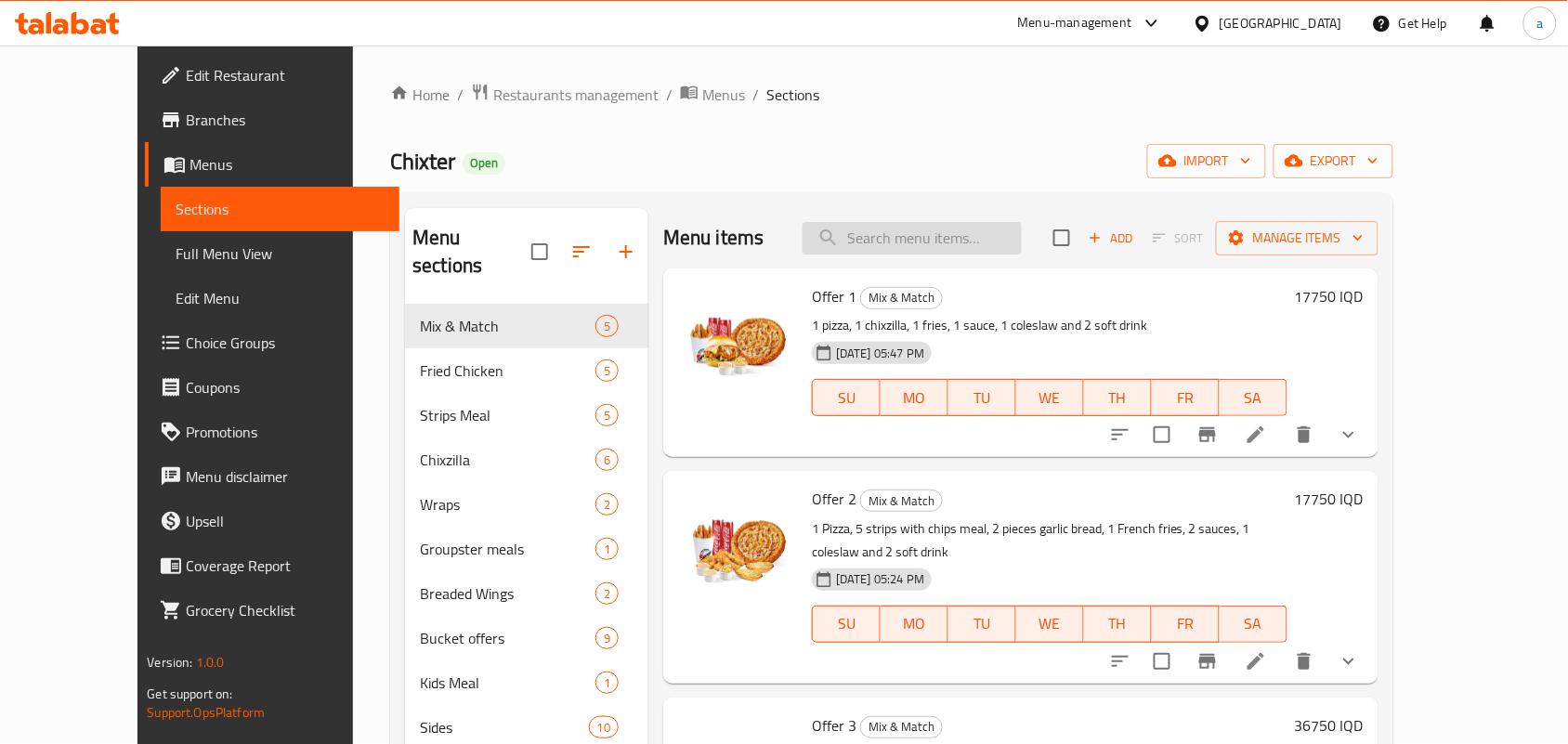
click at [943, 253] on input "search" at bounding box center [912, 238] width 220 height 32
paste input "Snps And Chips Packet - 25 pieces"
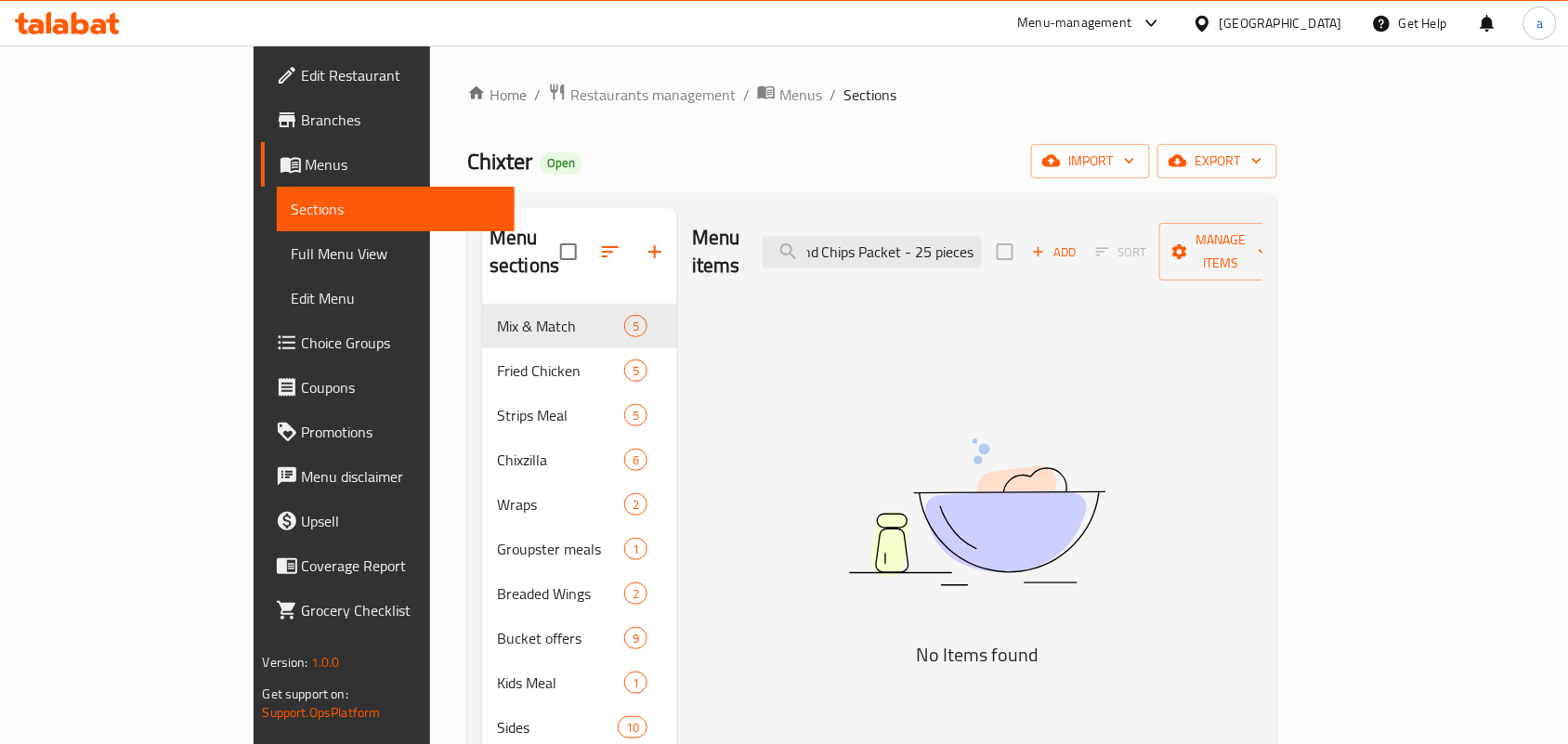
type input "Snps And Chips Packet - 25 pieces"
